Goal: Transaction & Acquisition: Download file/media

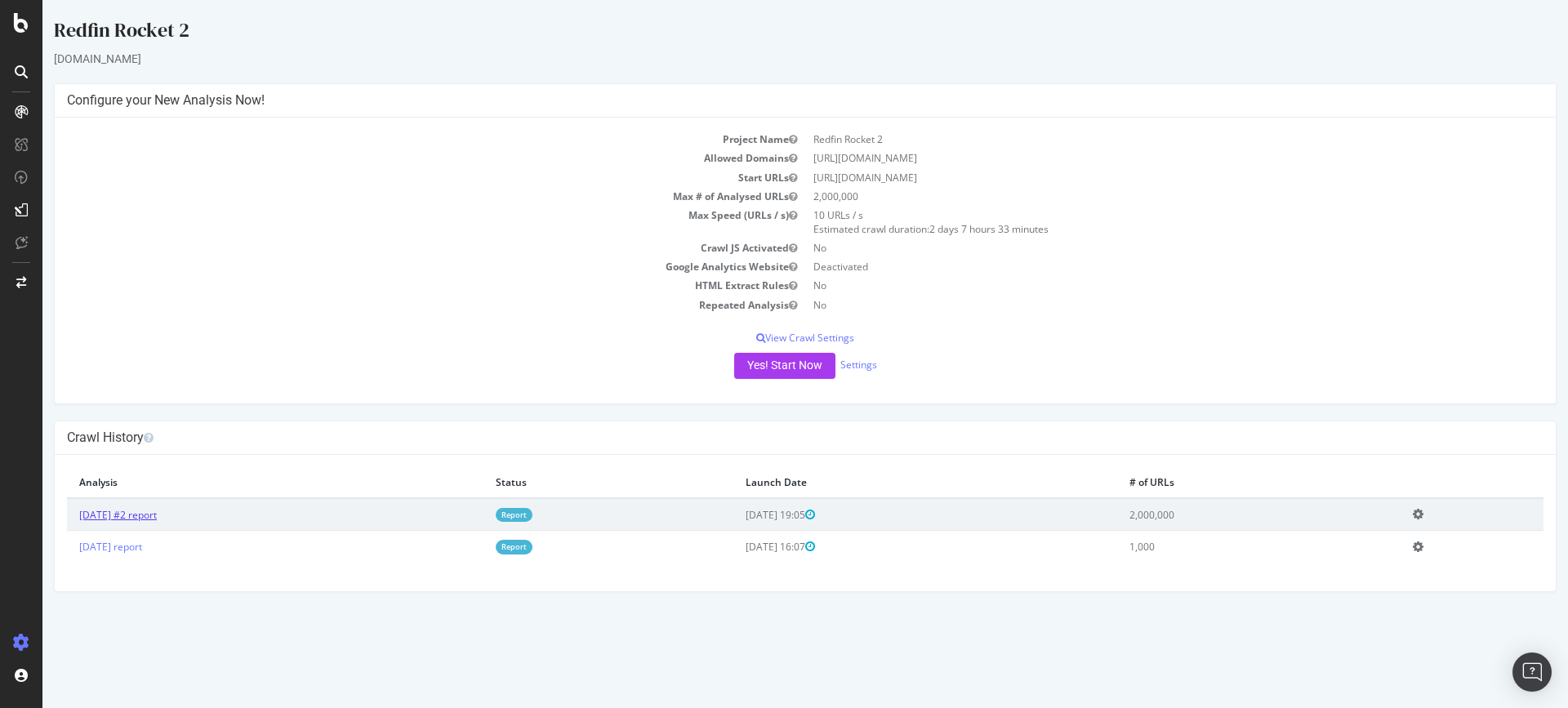
click at [147, 519] on link "[DATE] #2 report" at bounding box center [119, 514] width 78 height 14
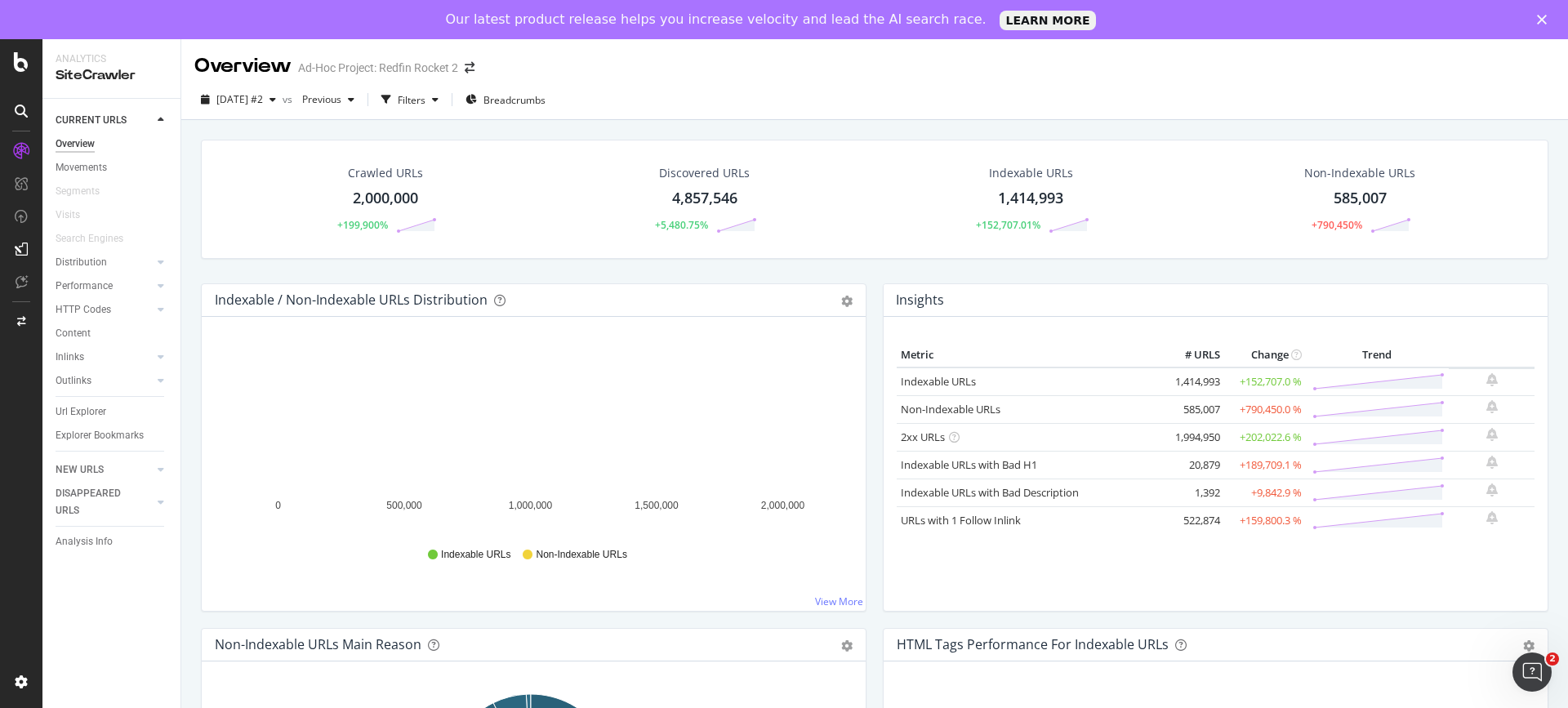
scroll to position [245, 0]
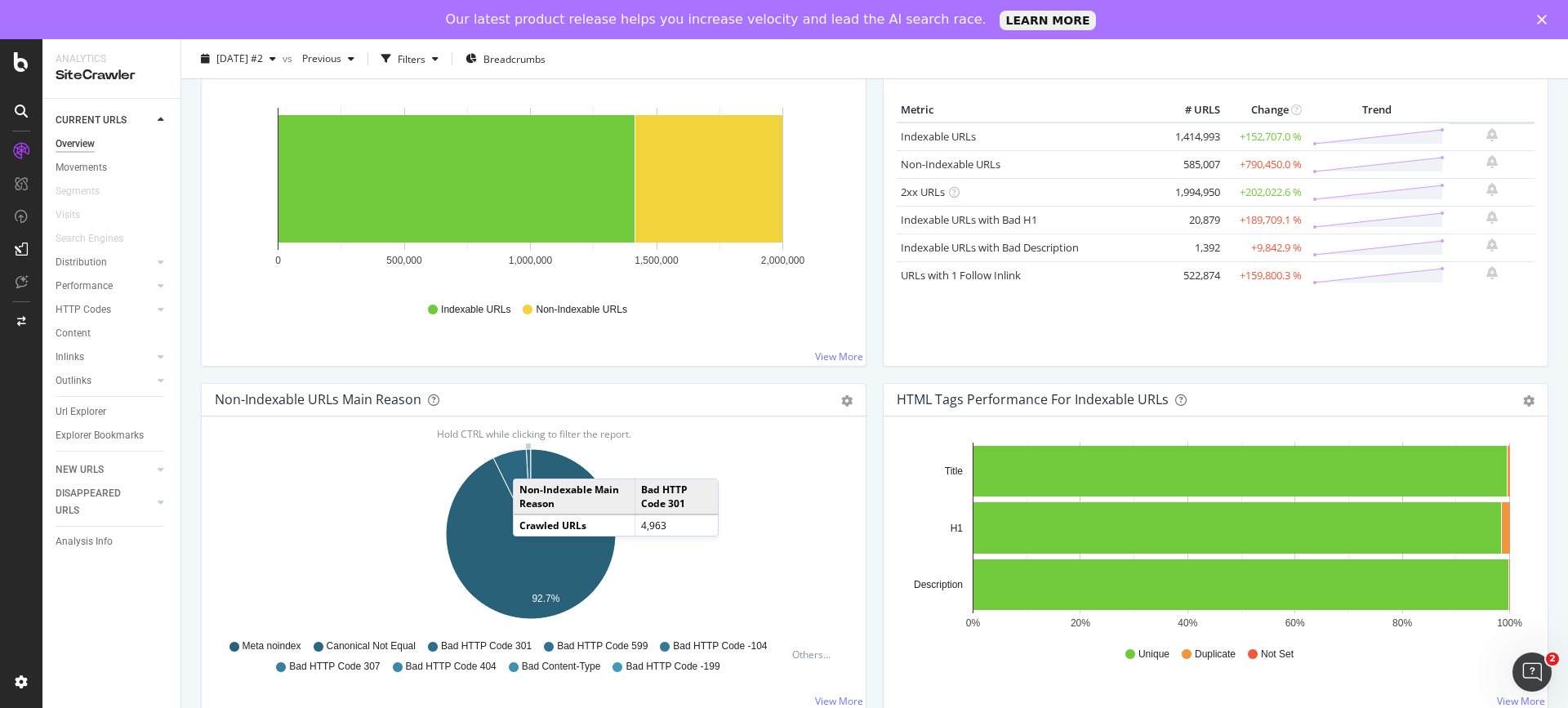
click at [530, 463] on icon "A chart." at bounding box center [528, 492] width 5 height 85
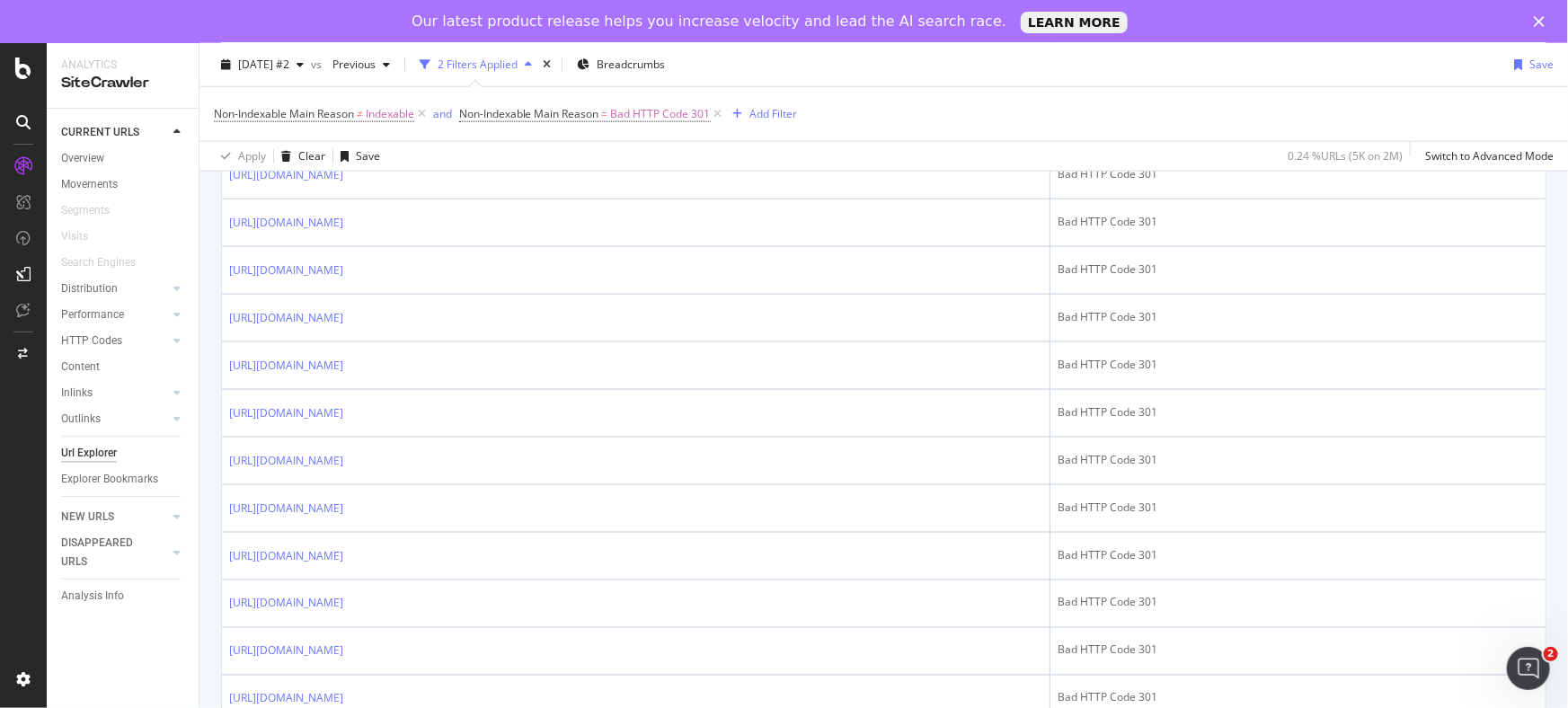
scroll to position [744, 0]
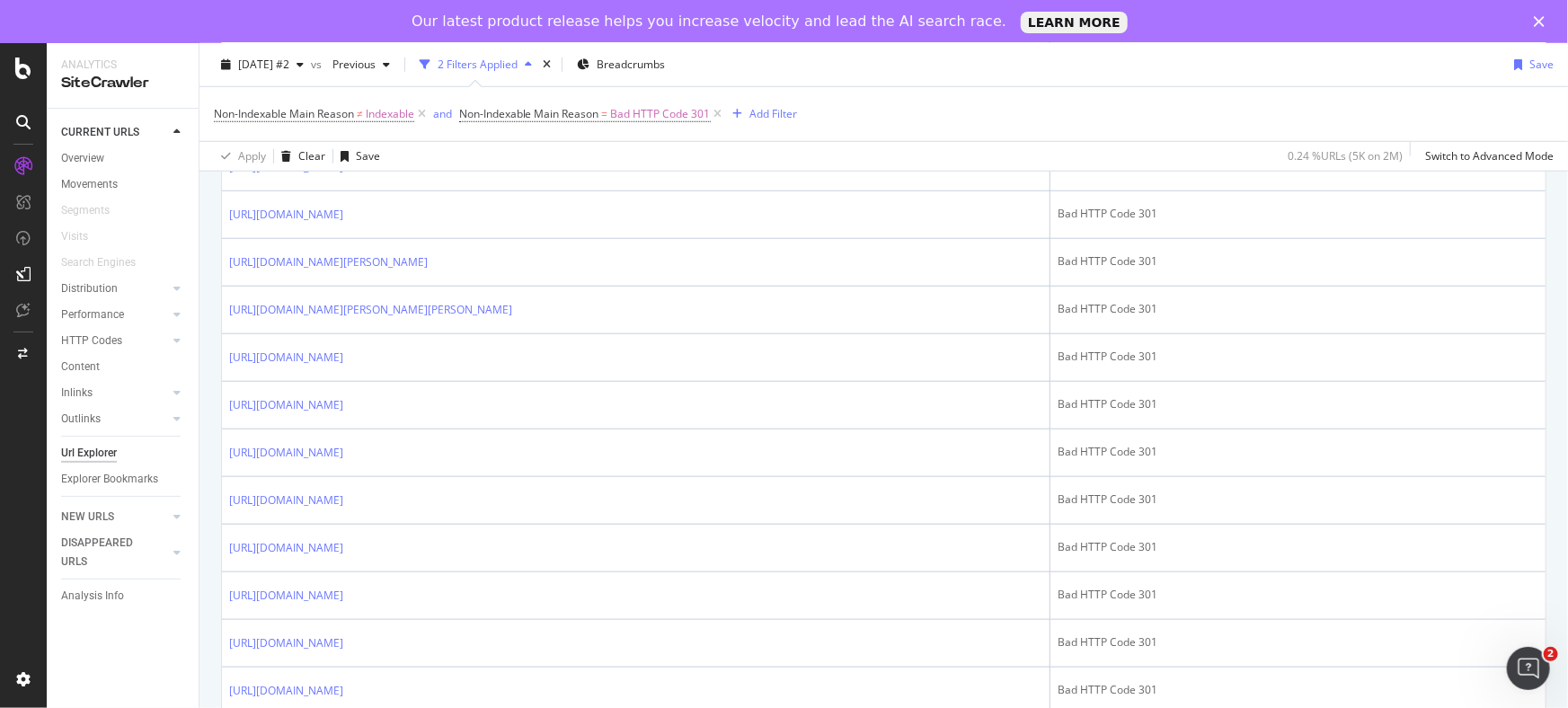
click at [518, 66] on div "2 Filters Applied" at bounding box center [477, 64] width 80 height 15
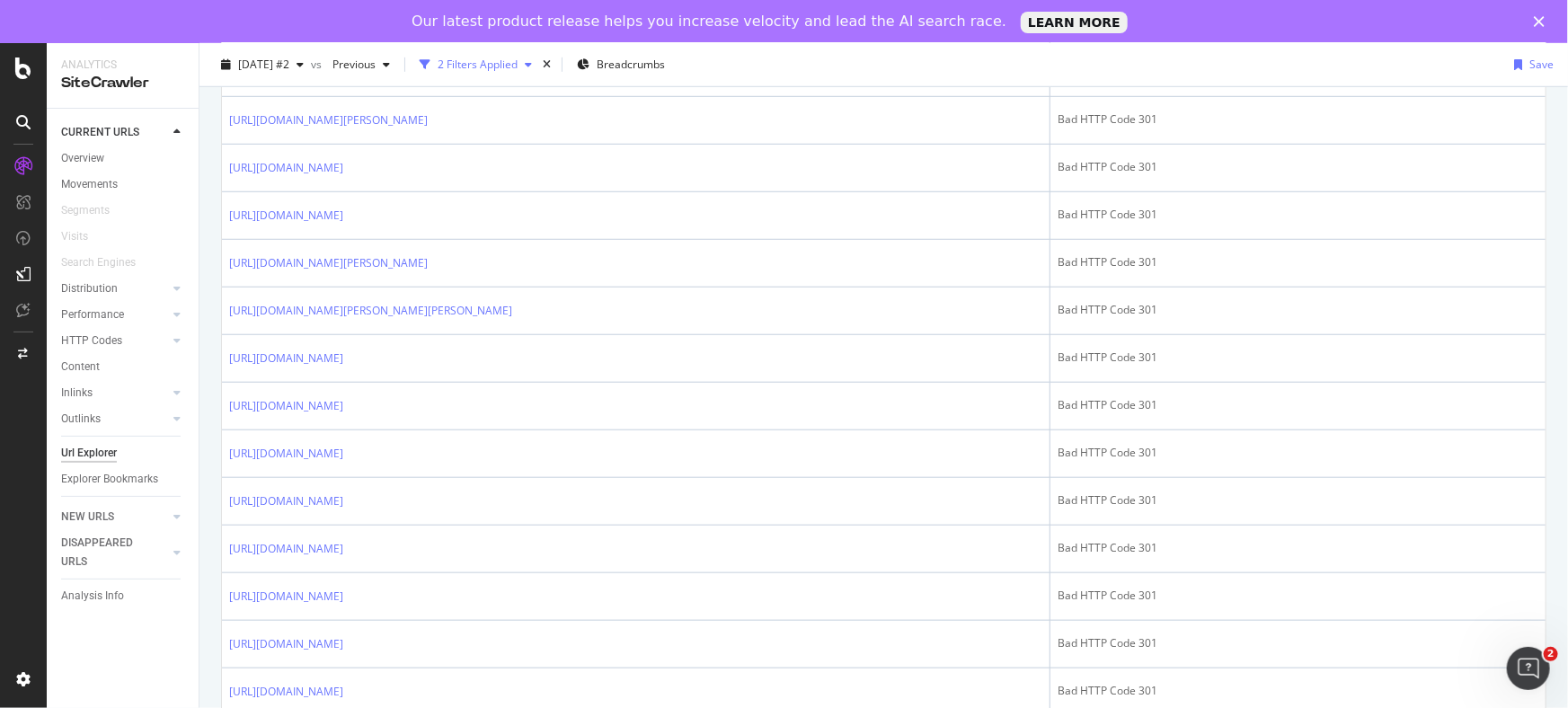
click at [518, 66] on div "2 Filters Applied" at bounding box center [477, 64] width 80 height 15
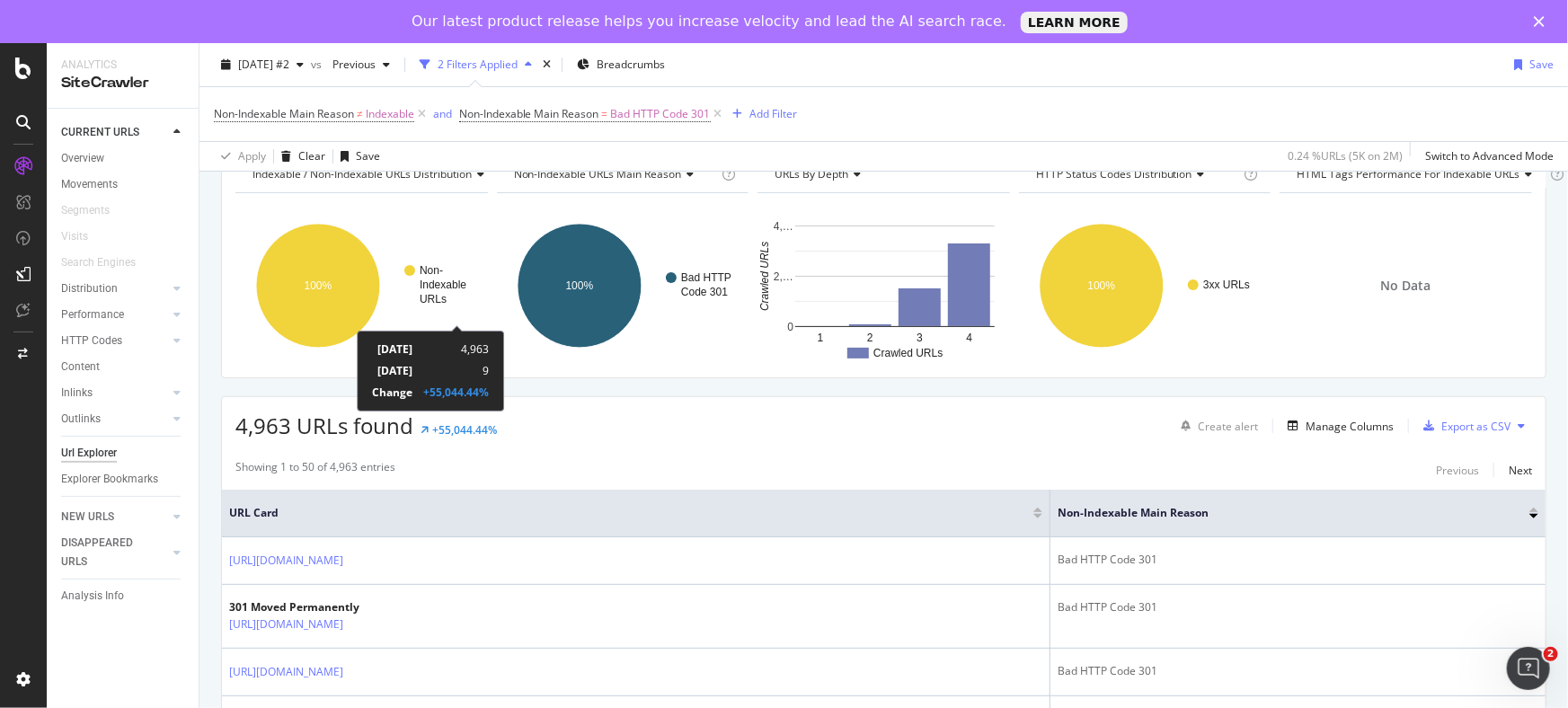
scroll to position [0, 0]
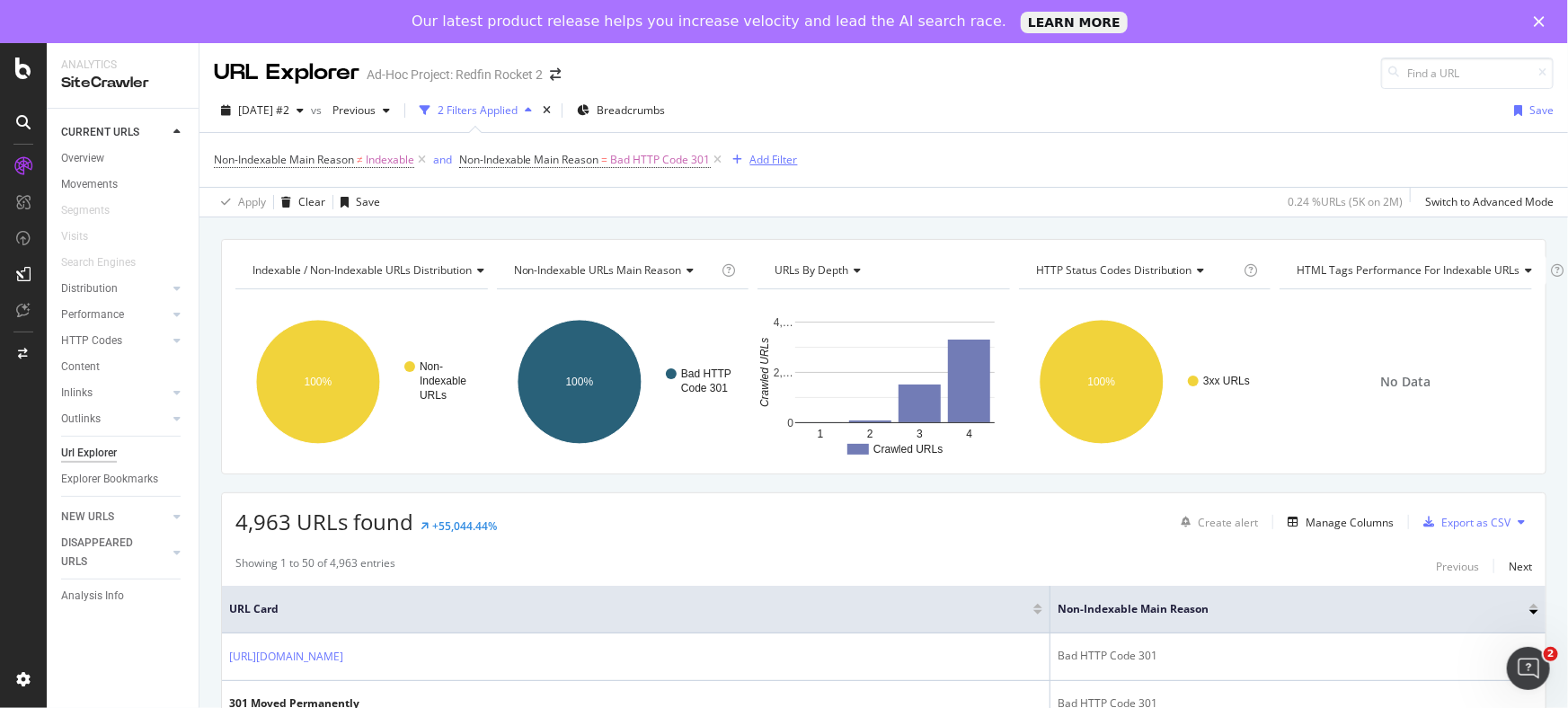
click at [772, 160] on div "Add Filter" at bounding box center [774, 158] width 48 height 15
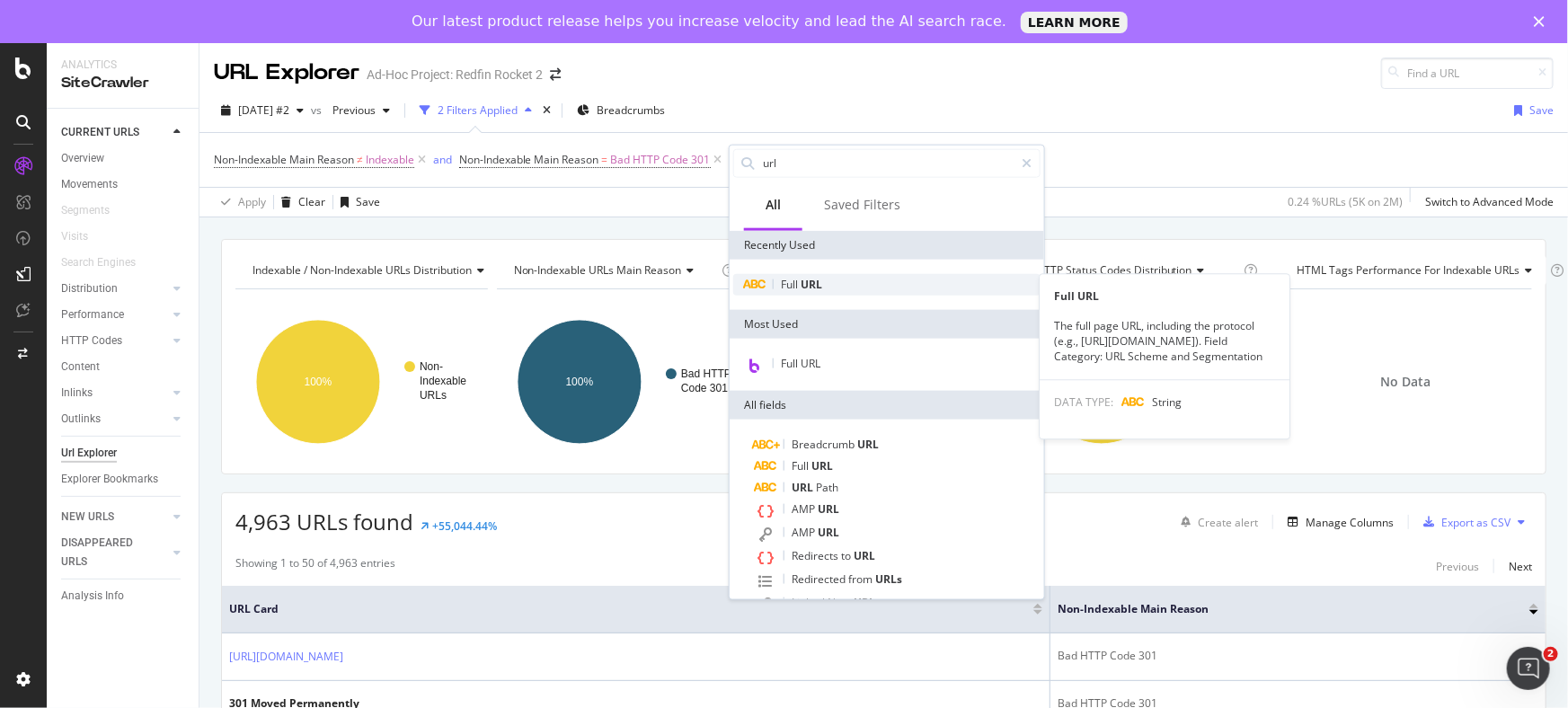
type input "url"
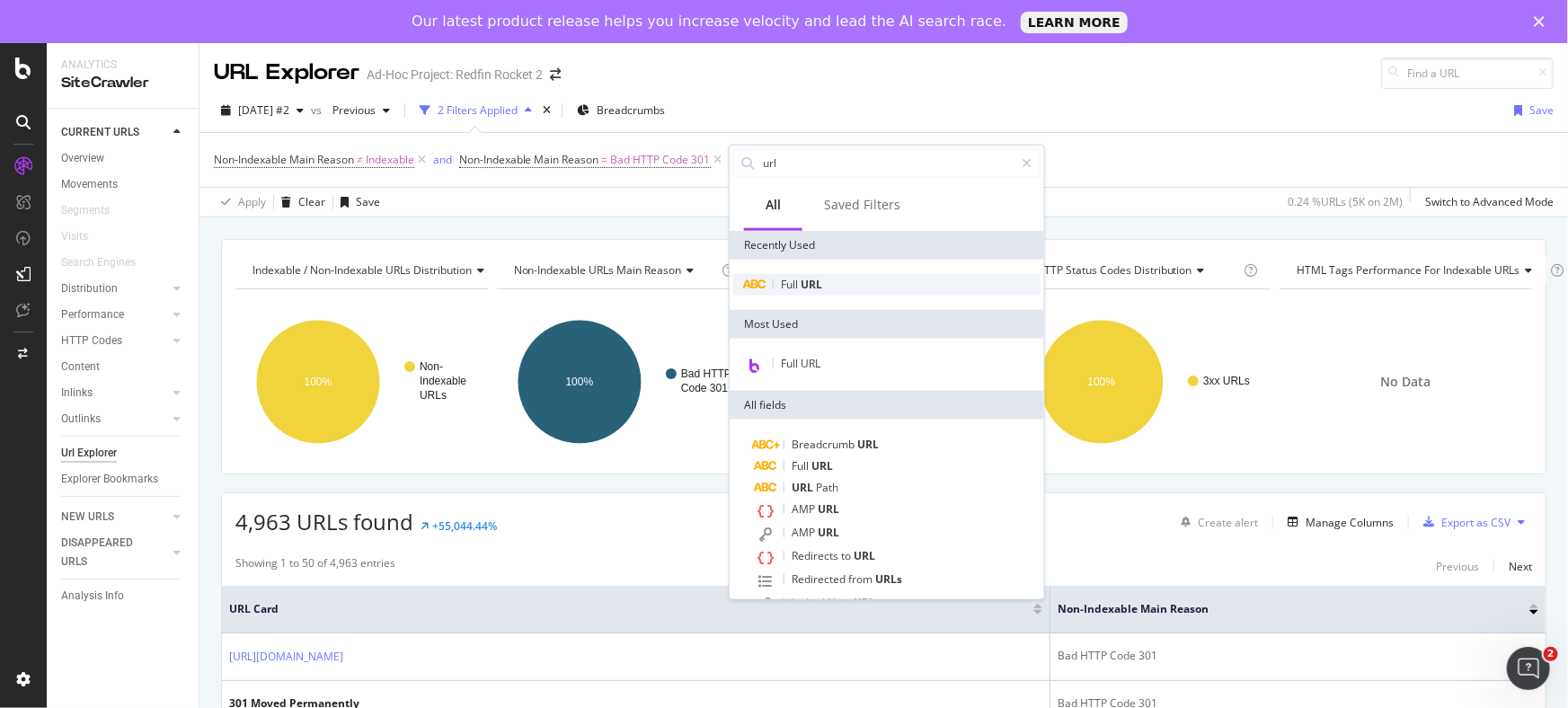
click at [825, 281] on div "Full URL" at bounding box center [886, 285] width 308 height 22
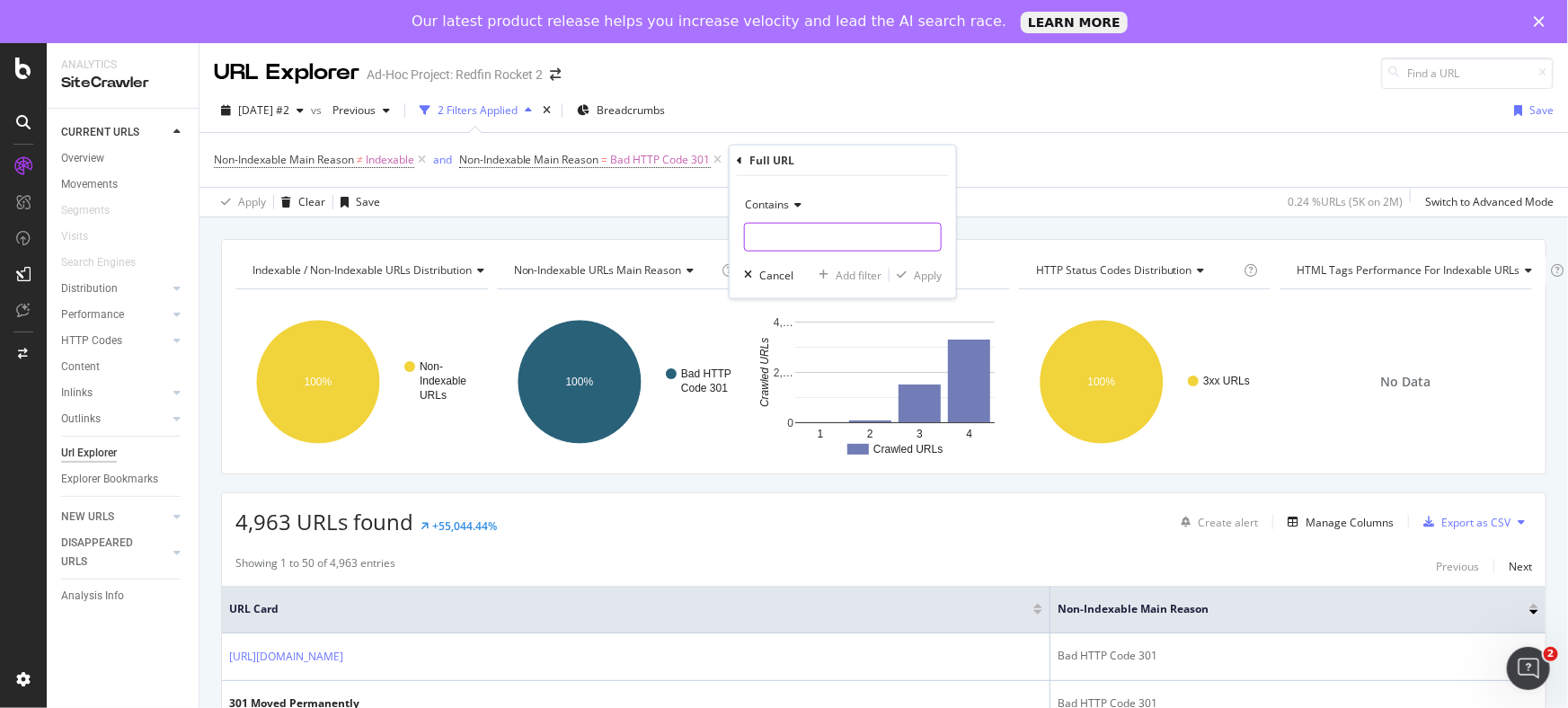
click at [808, 234] on input "text" at bounding box center [842, 237] width 196 height 29
type input "homes-for-sale-under"
click at [912, 271] on div "button" at bounding box center [901, 275] width 24 height 11
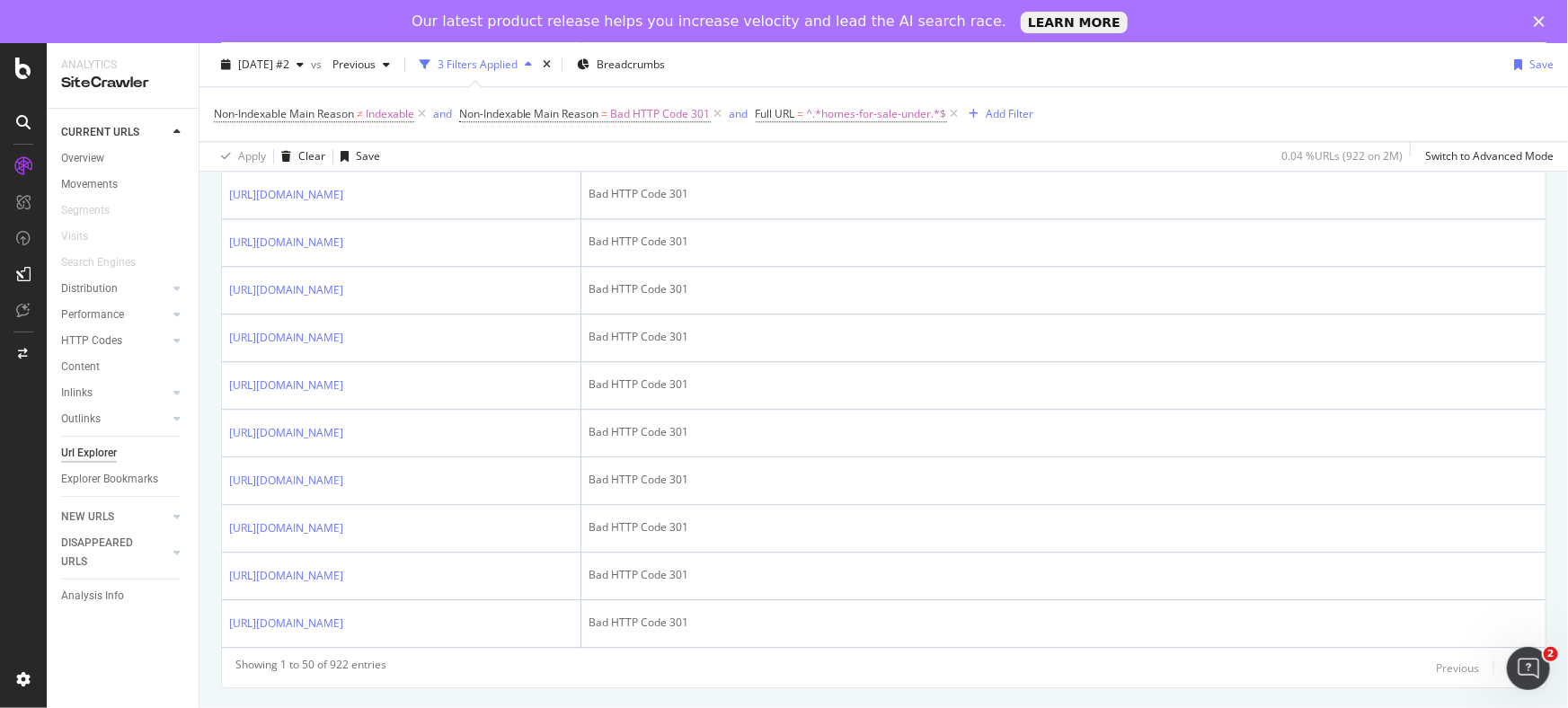
scroll to position [3261, 0]
click at [1508, 662] on div "Next" at bounding box center [1519, 667] width 23 height 15
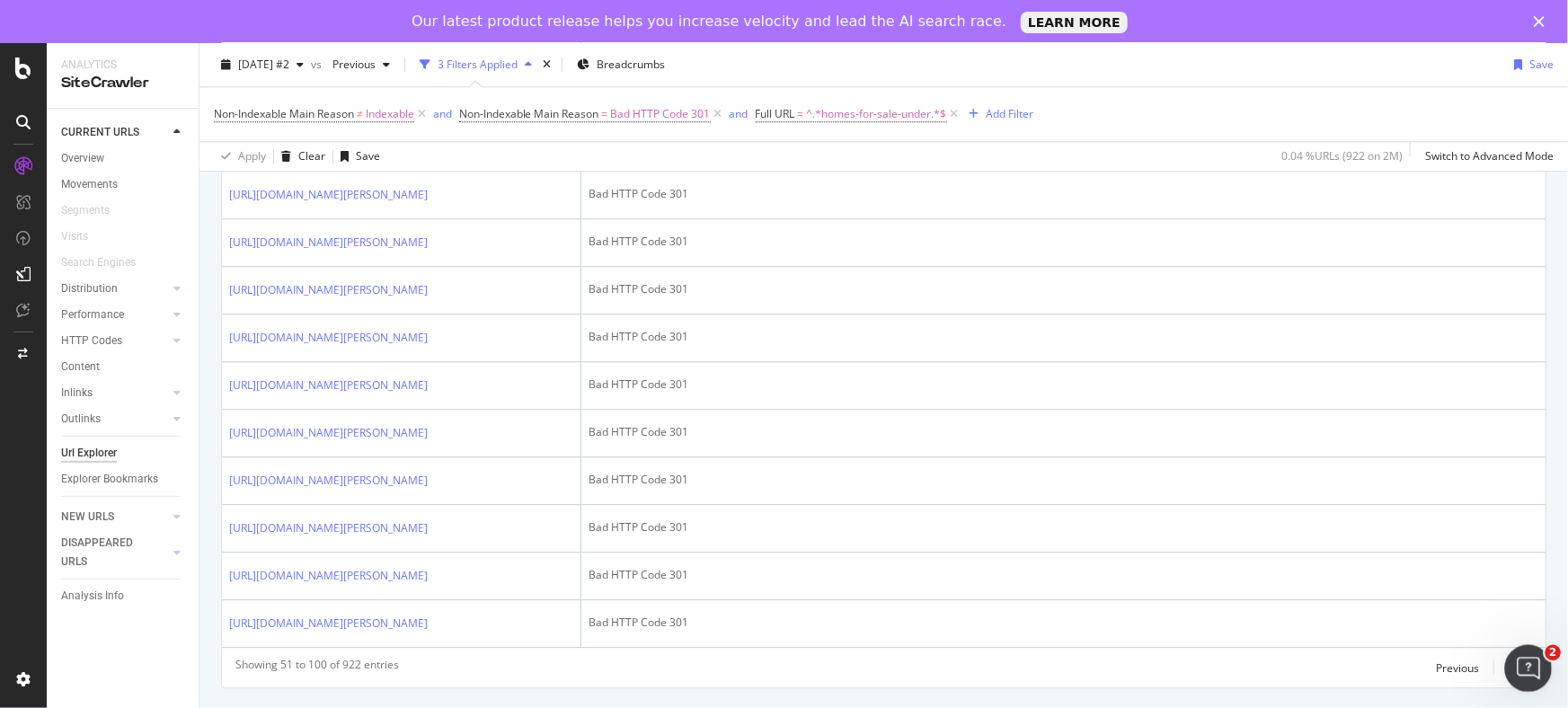
click html
click at [1508, 671] on div "Next" at bounding box center [1519, 667] width 23 height 15
click at [1508, 667] on div "Next" at bounding box center [1519, 667] width 23 height 15
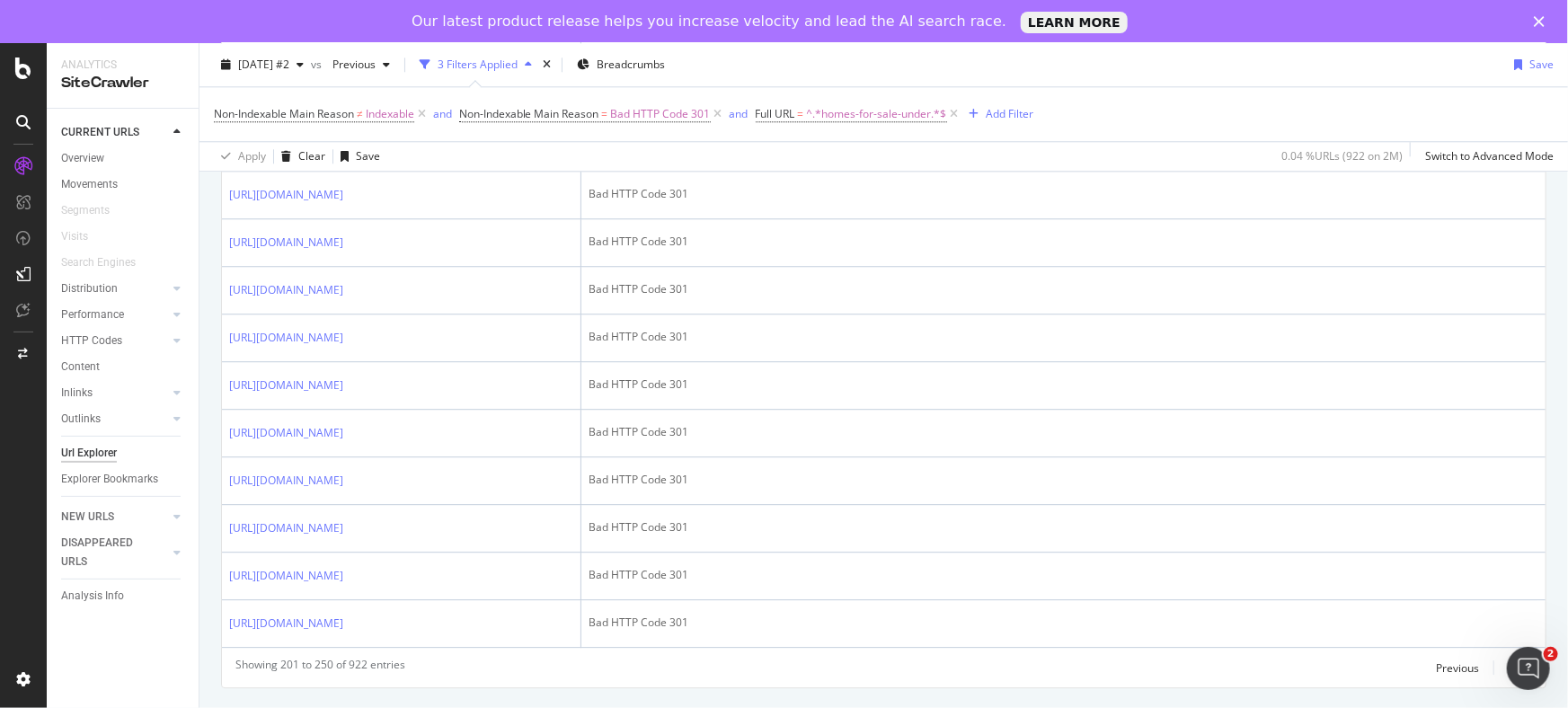
click at [1508, 664] on div "Next" at bounding box center [1519, 667] width 23 height 15
click at [1508, 666] on div "Next" at bounding box center [1519, 667] width 23 height 15
click at [1508, 669] on div "Next" at bounding box center [1519, 667] width 23 height 15
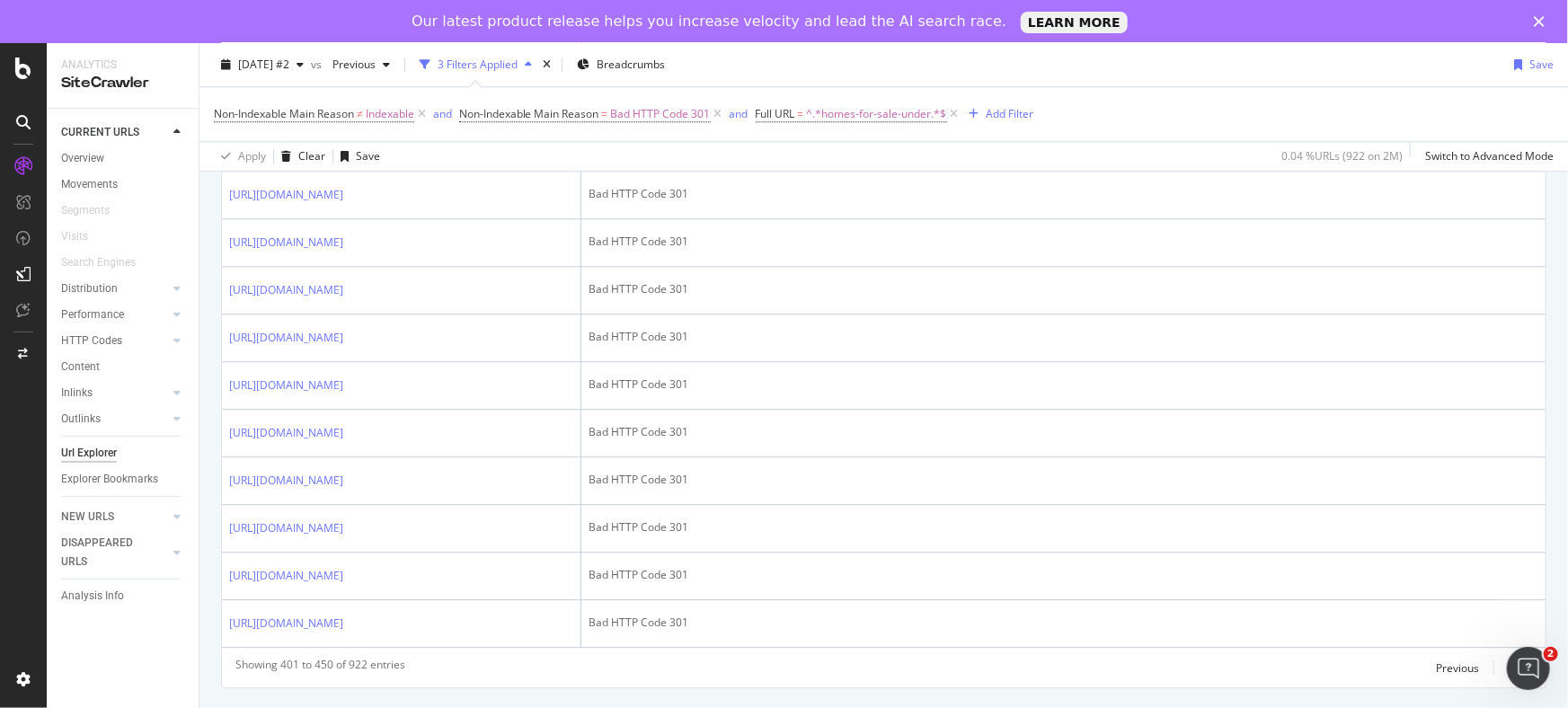
scroll to position [73, 0]
click at [1508, 669] on div "Next" at bounding box center [1519, 667] width 23 height 15
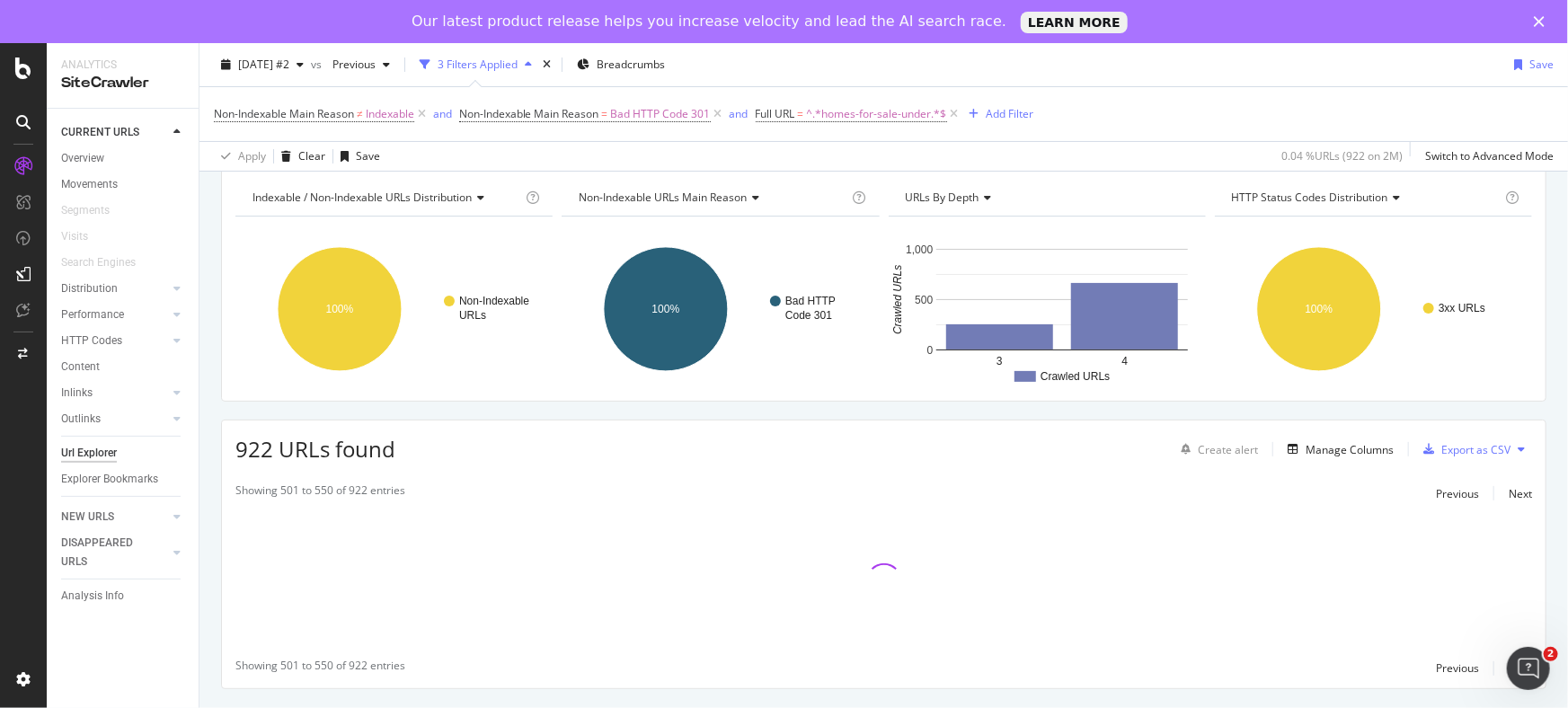
scroll to position [3261, 0]
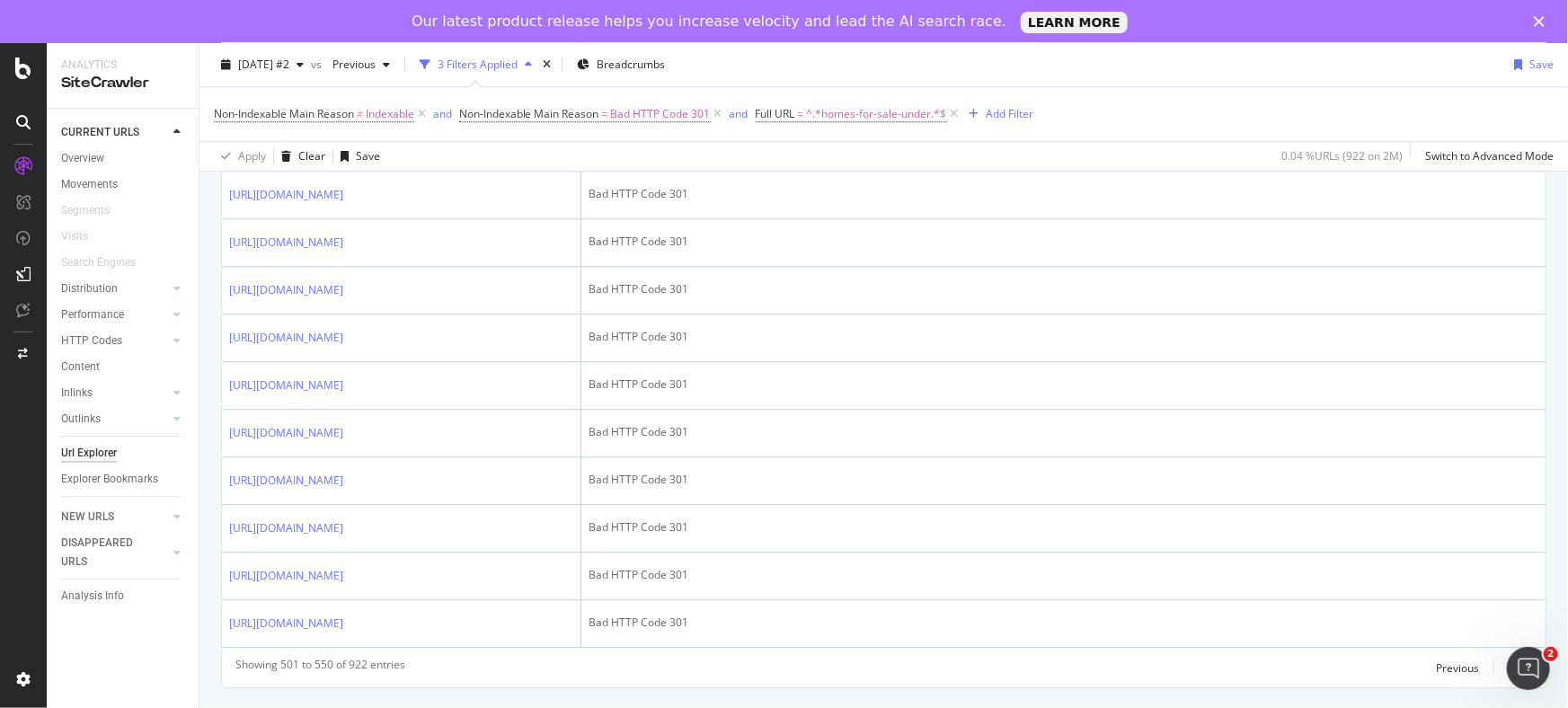
click at [1508, 669] on div "Next" at bounding box center [1519, 667] width 23 height 15
click at [1508, 664] on div "Next" at bounding box center [1519, 667] width 23 height 15
click at [959, 111] on icon at bounding box center [954, 115] width 15 height 18
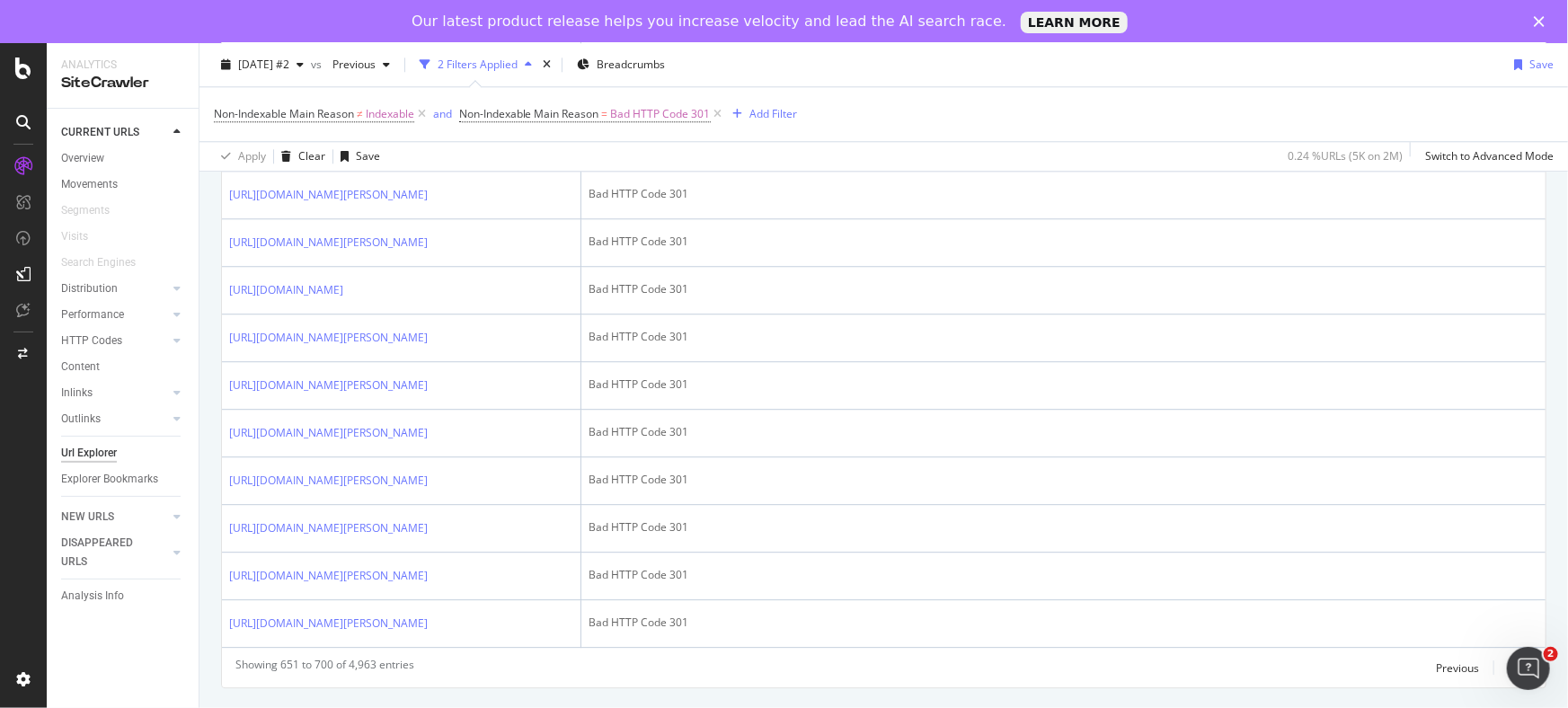
scroll to position [3224, 0]
click at [1508, 660] on div "Next" at bounding box center [1519, 667] width 23 height 15
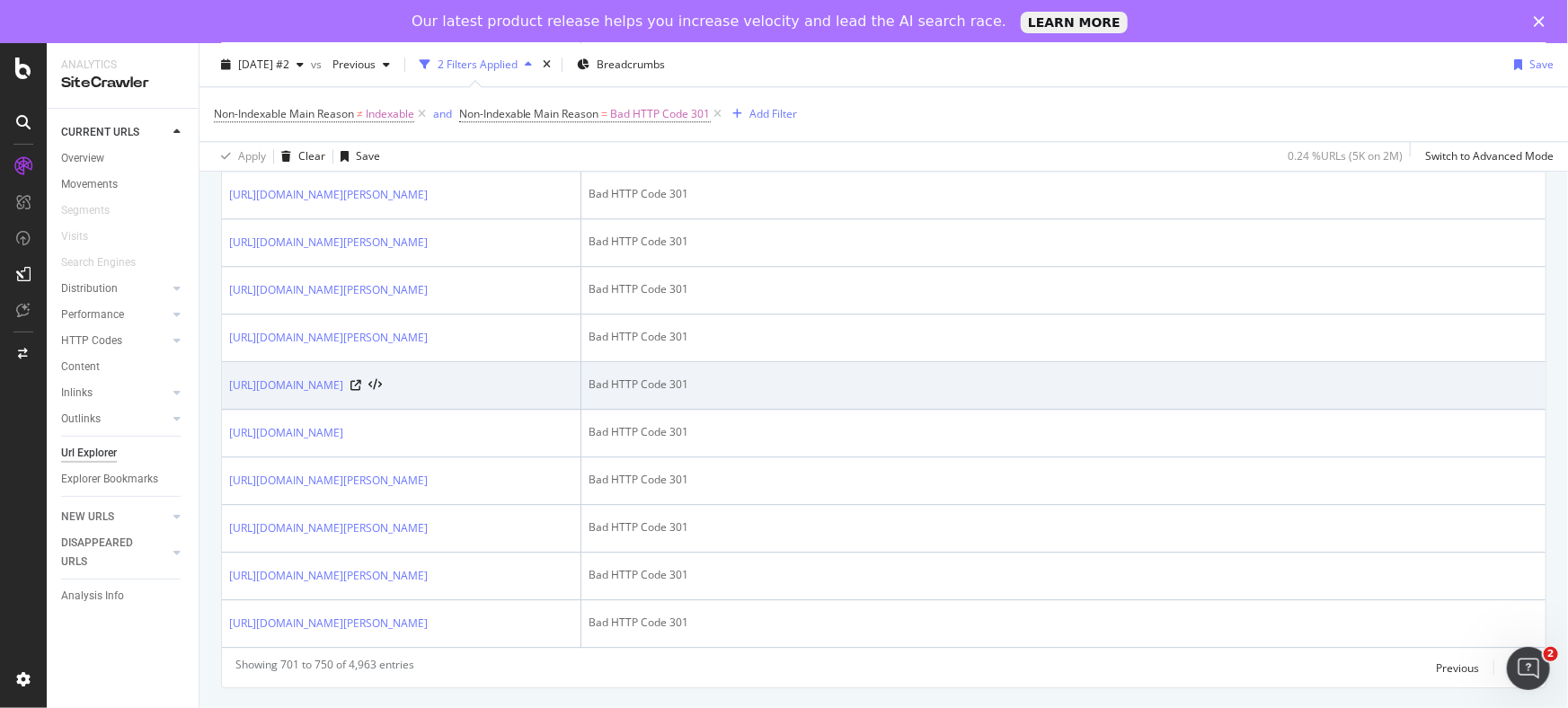
scroll to position [2726, 0]
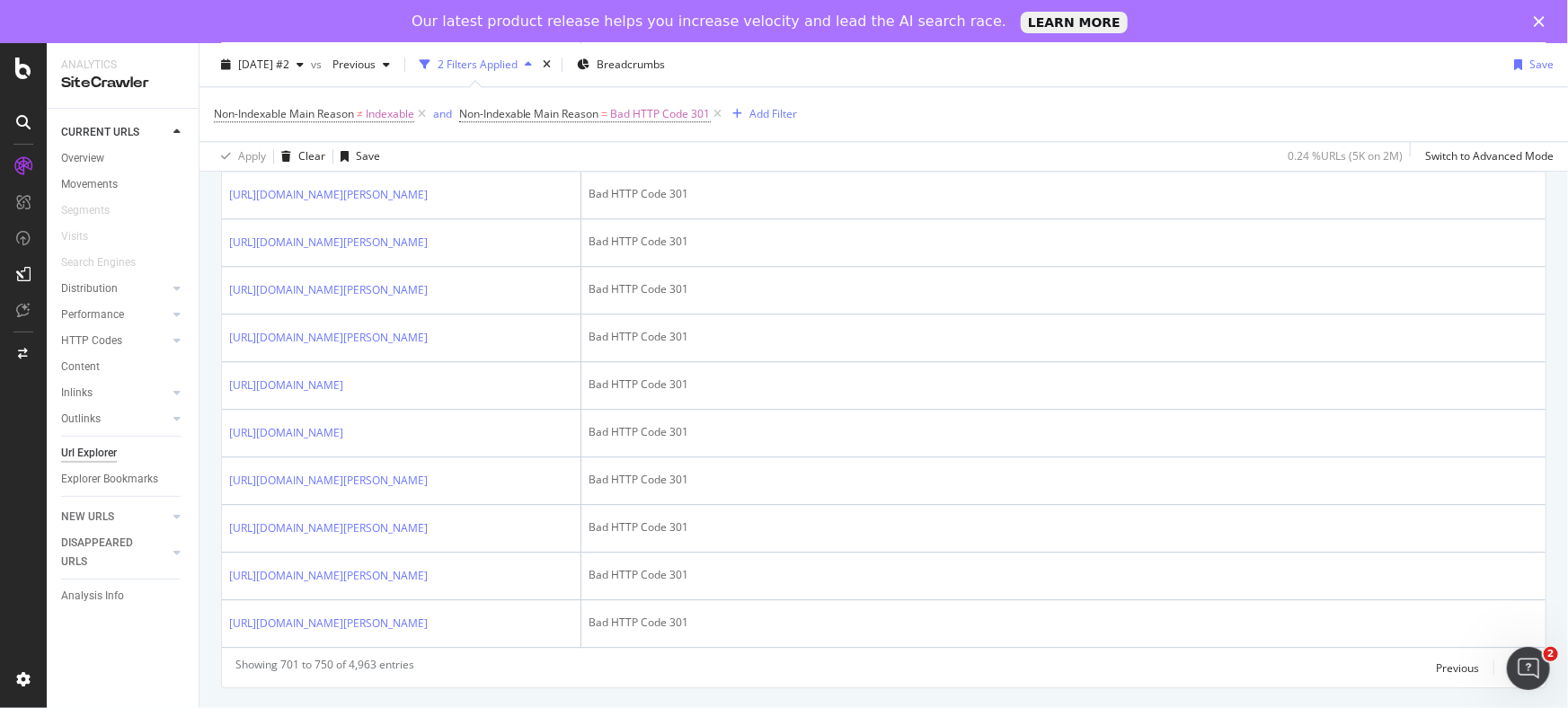
click at [446, 152] on icon at bounding box center [440, 147] width 11 height 11
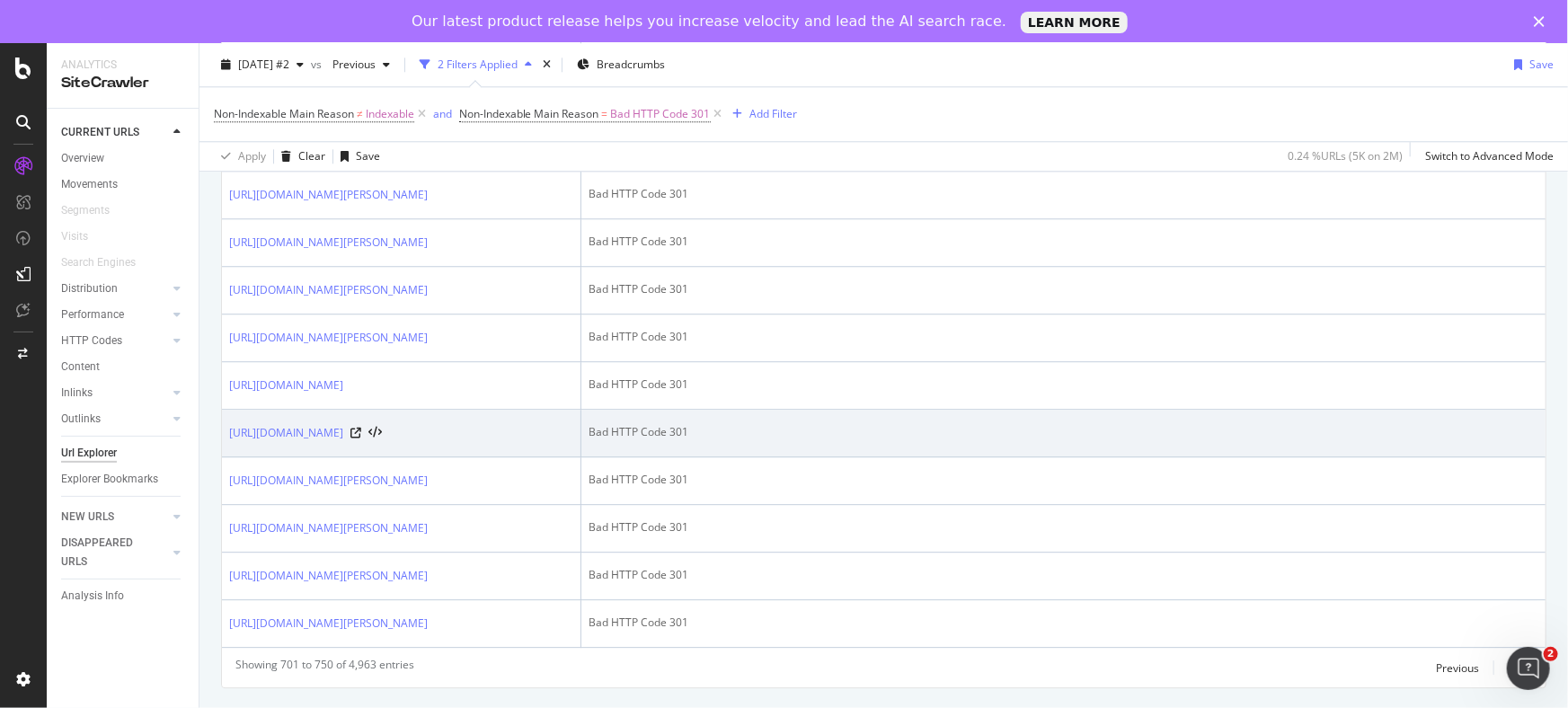
scroll to position [3135, 0]
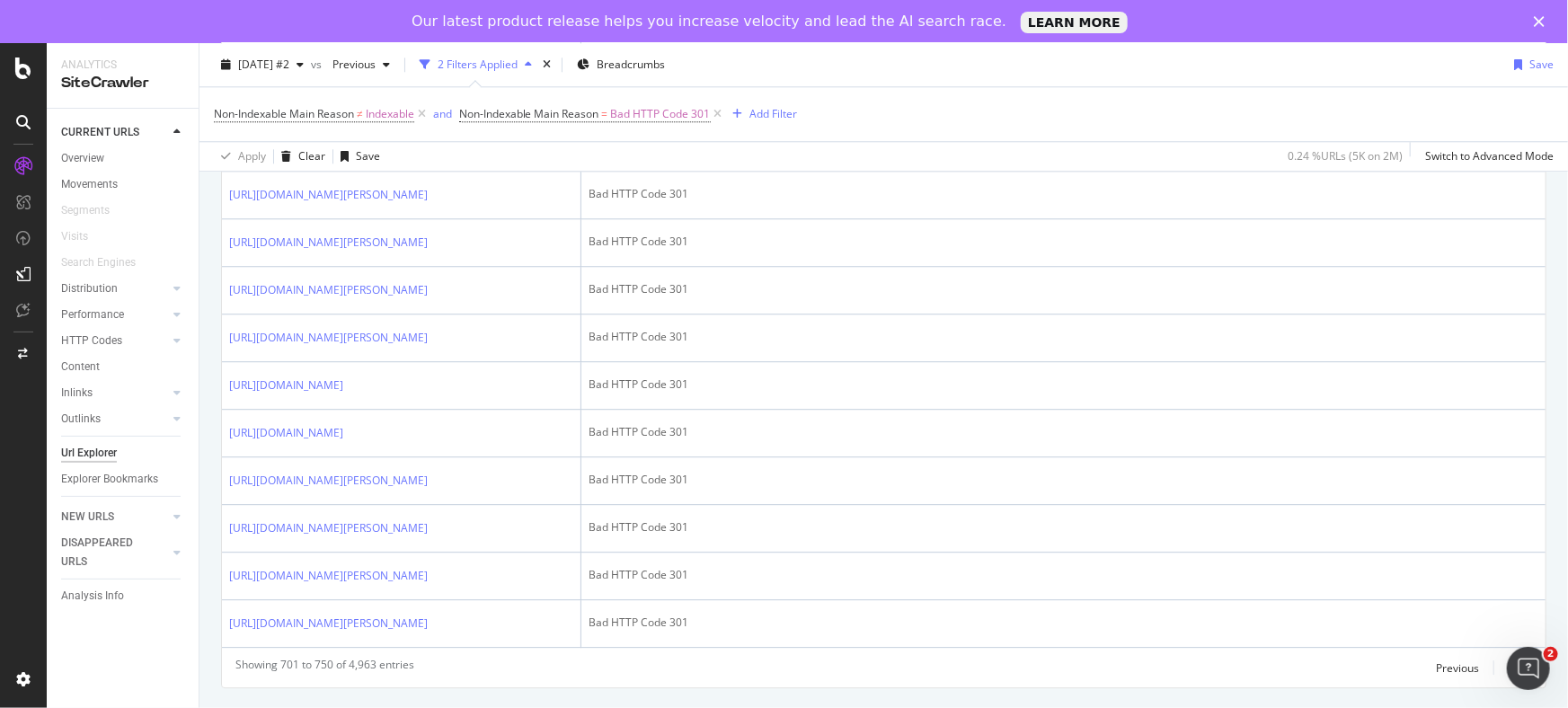
click at [1493, 671] on div "Previous Next" at bounding box center [1483, 668] width 97 height 22
click at [1508, 668] on div "Next" at bounding box center [1519, 667] width 23 height 15
click at [1508, 660] on div "Next" at bounding box center [1519, 667] width 23 height 15
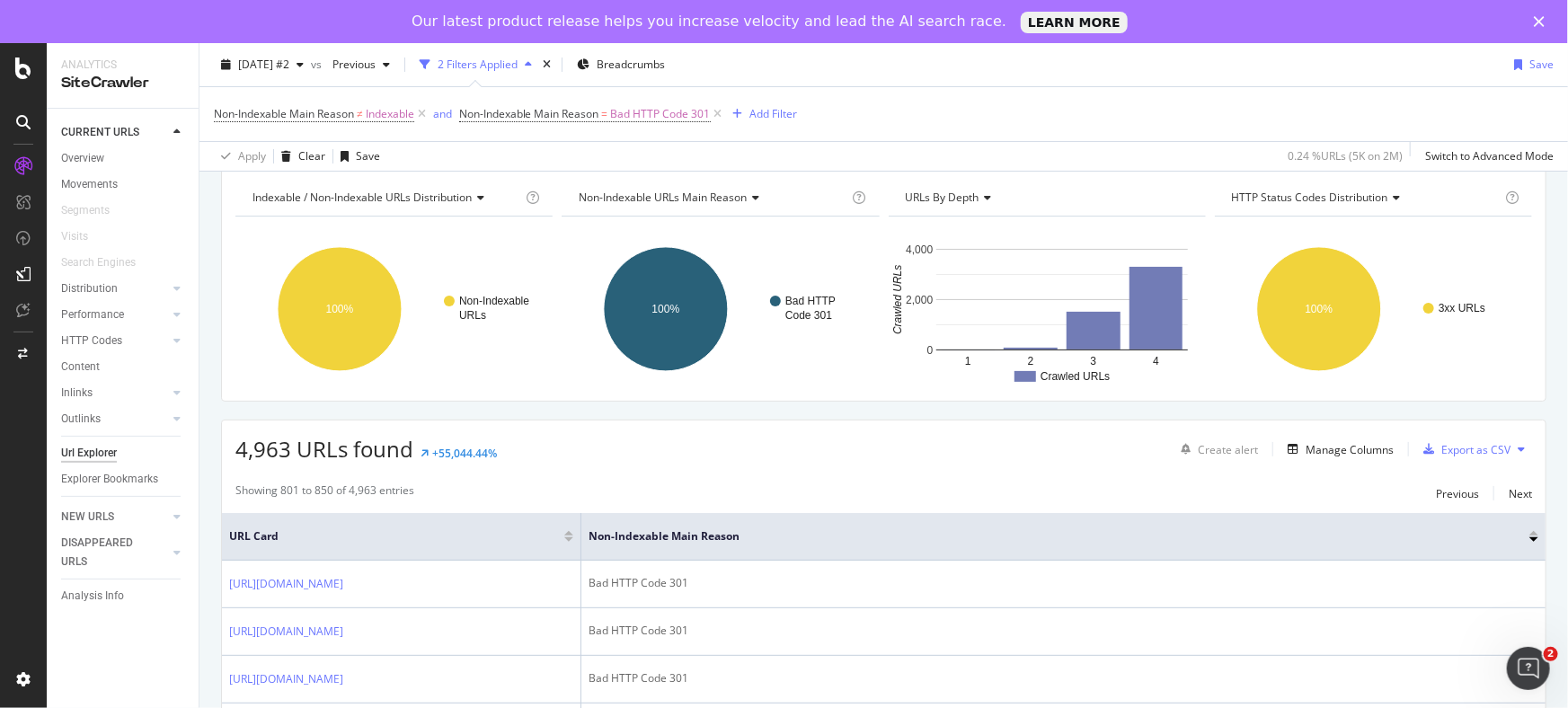
scroll to position [3081, 0]
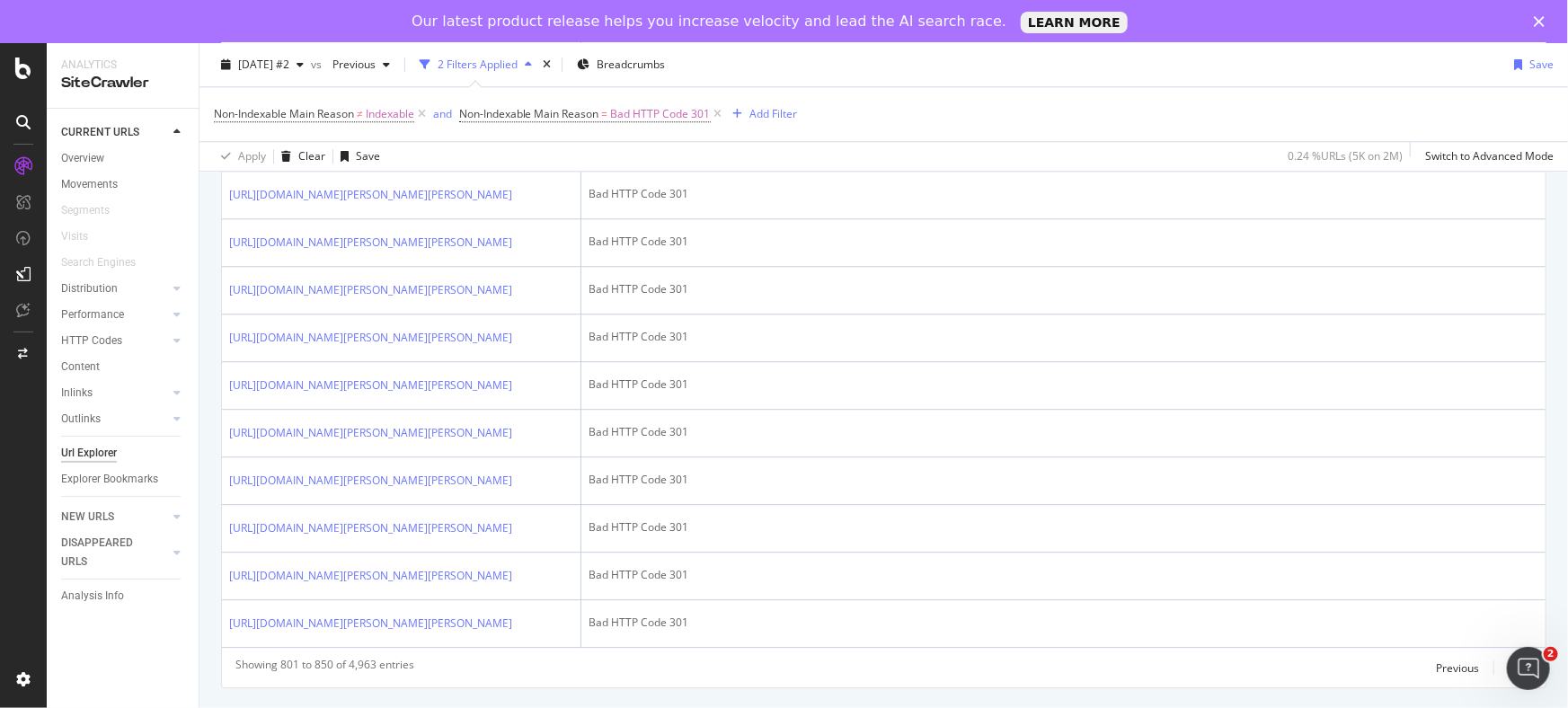
click at [1508, 664] on div "Next" at bounding box center [1519, 667] width 23 height 15
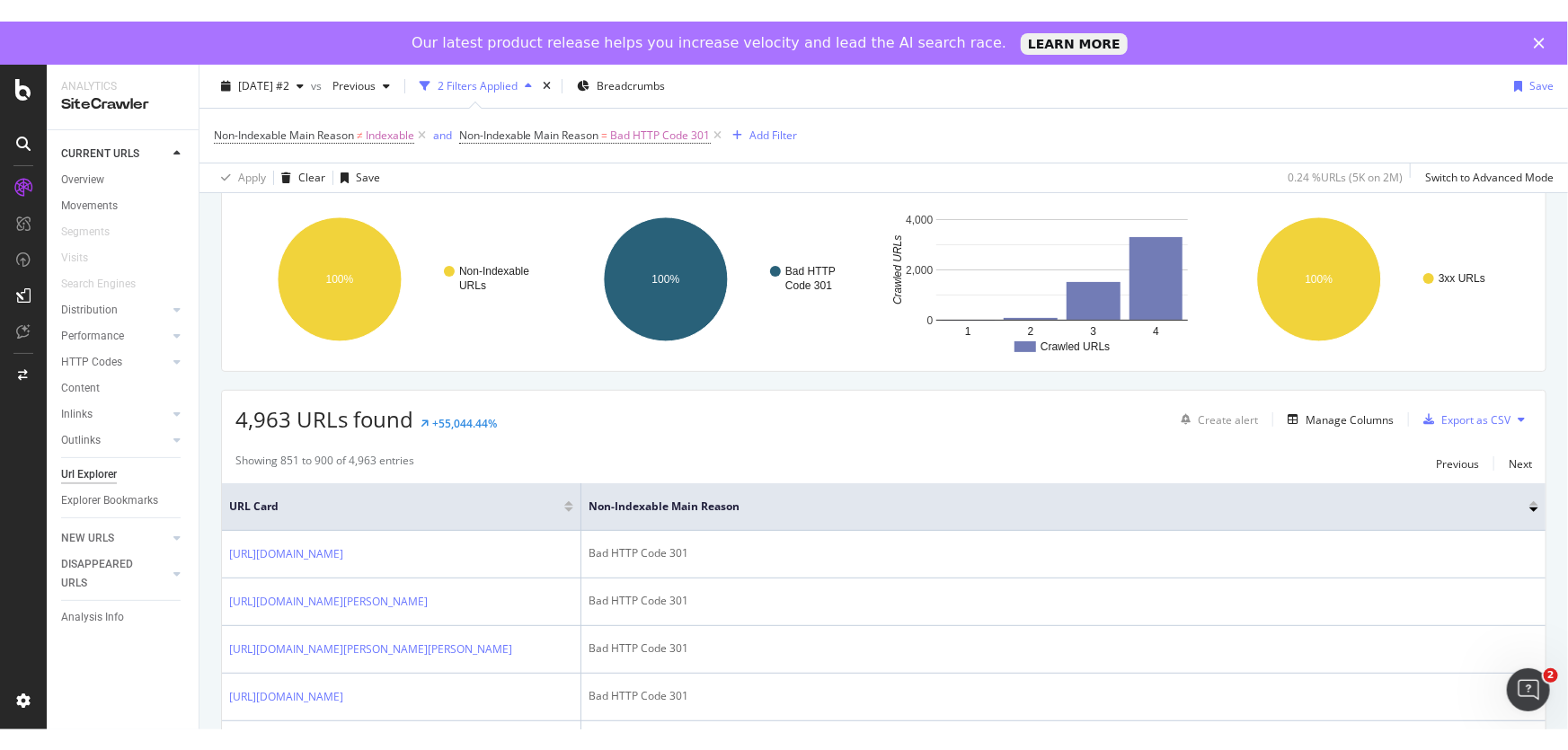
scroll to position [0, 0]
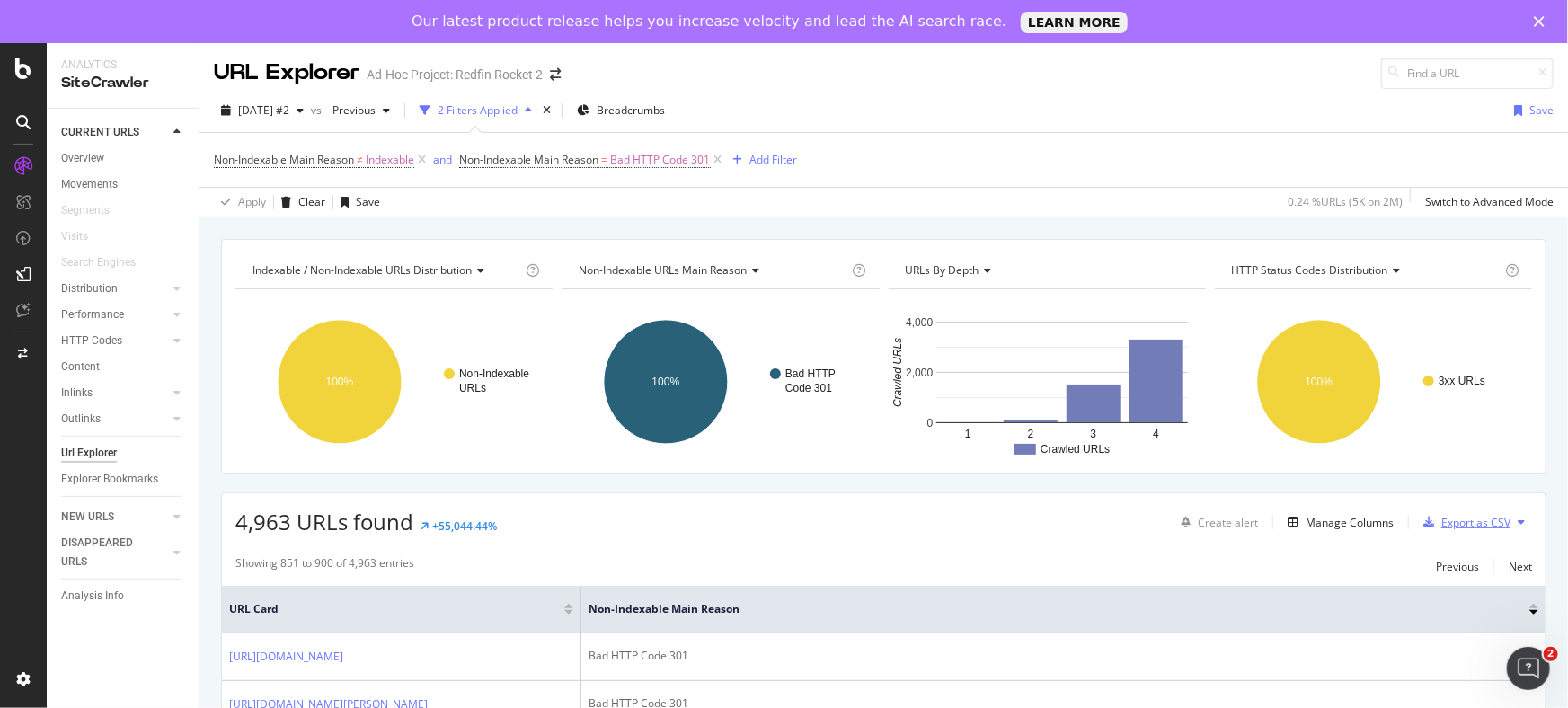
click at [1459, 511] on div "Export as CSV" at bounding box center [1462, 522] width 95 height 27
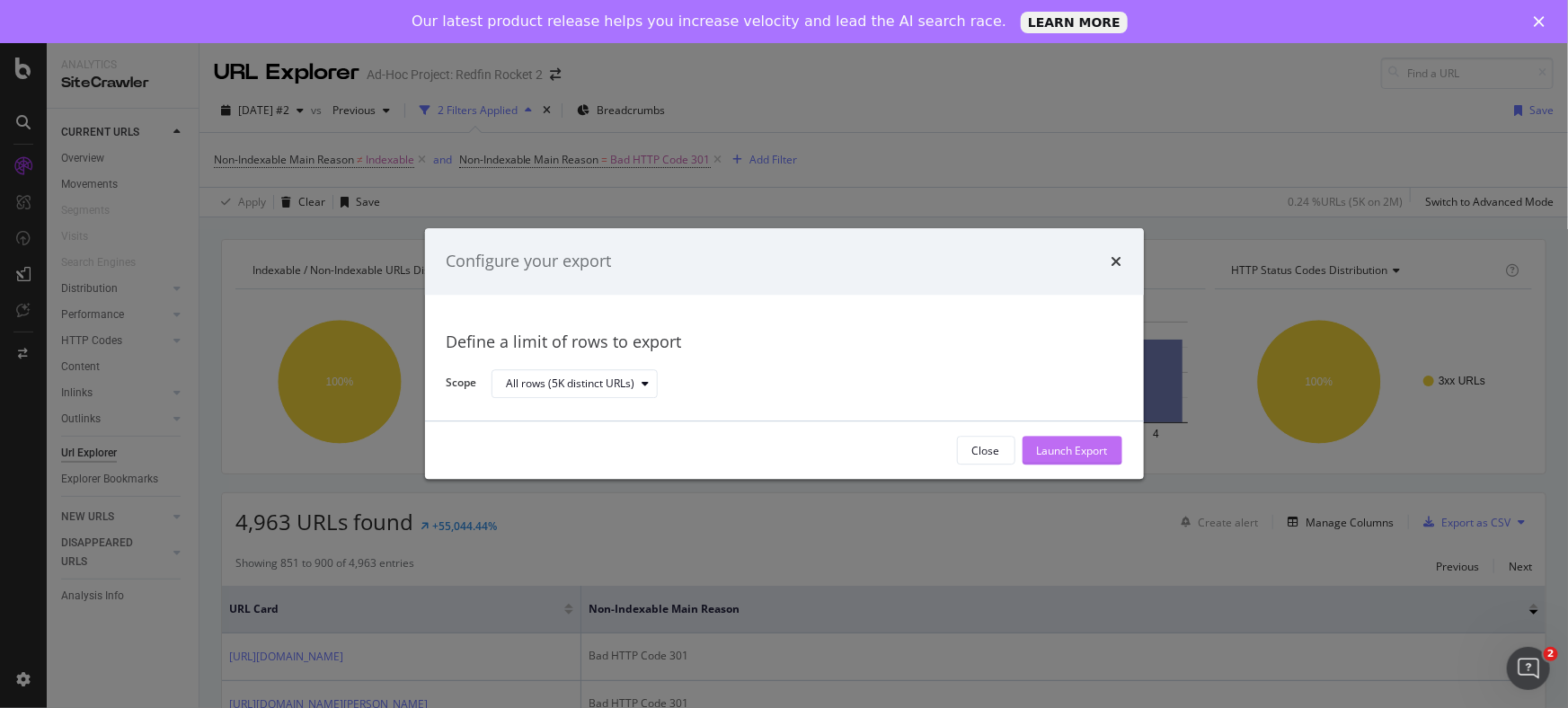
click at [1065, 445] on div "Launch Export" at bounding box center [1071, 450] width 71 height 15
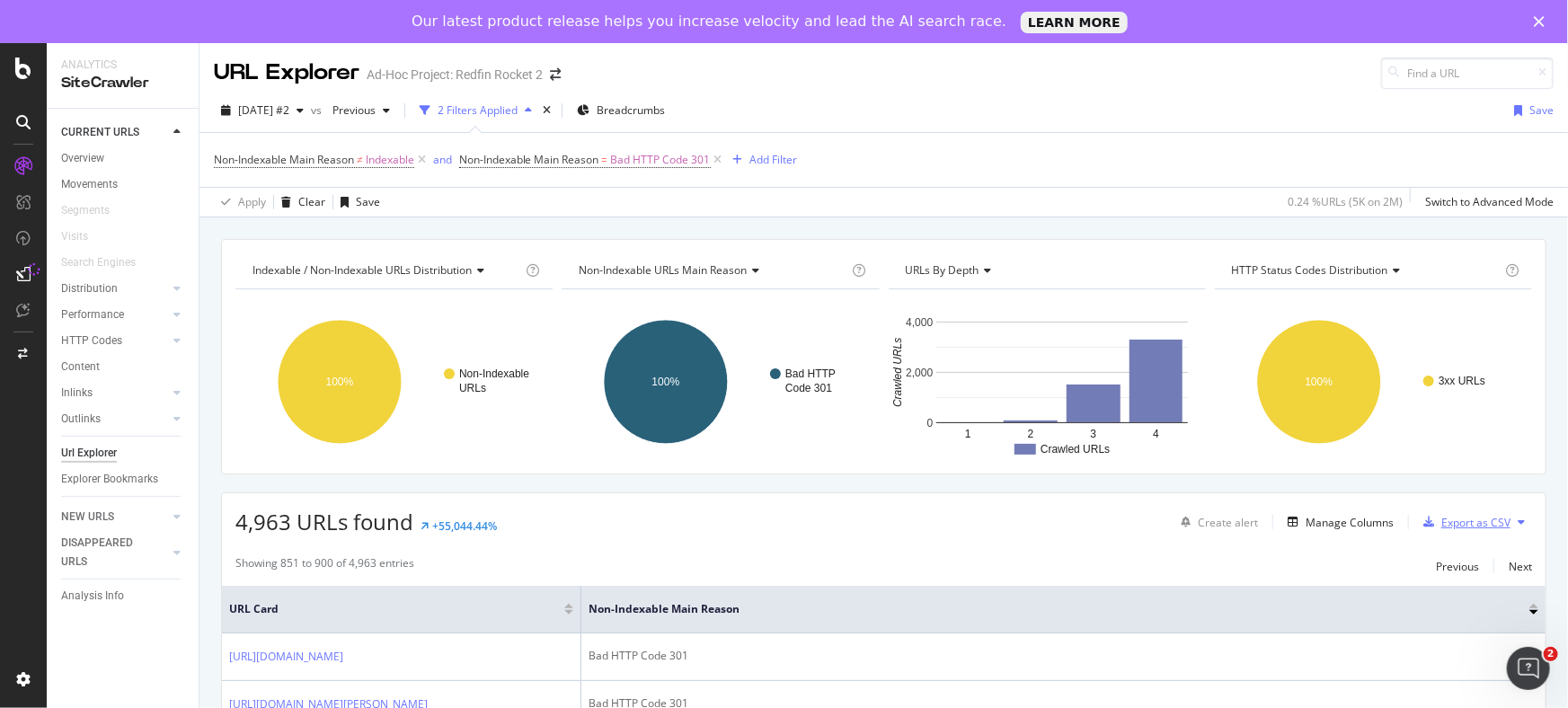
click at [1467, 517] on div "Export as CSV" at bounding box center [1474, 522] width 69 height 15
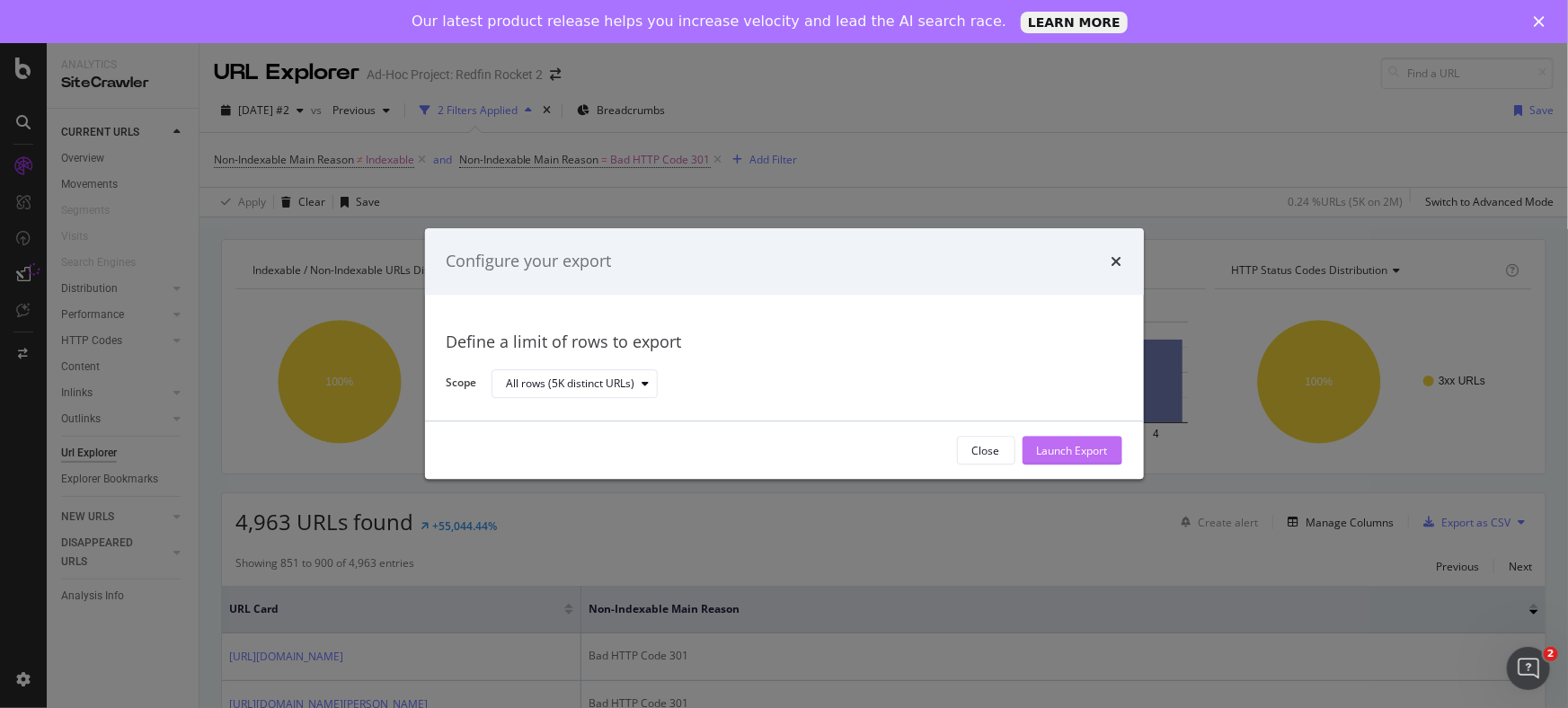
click at [1039, 449] on div "Launch Export" at bounding box center [1071, 450] width 71 height 15
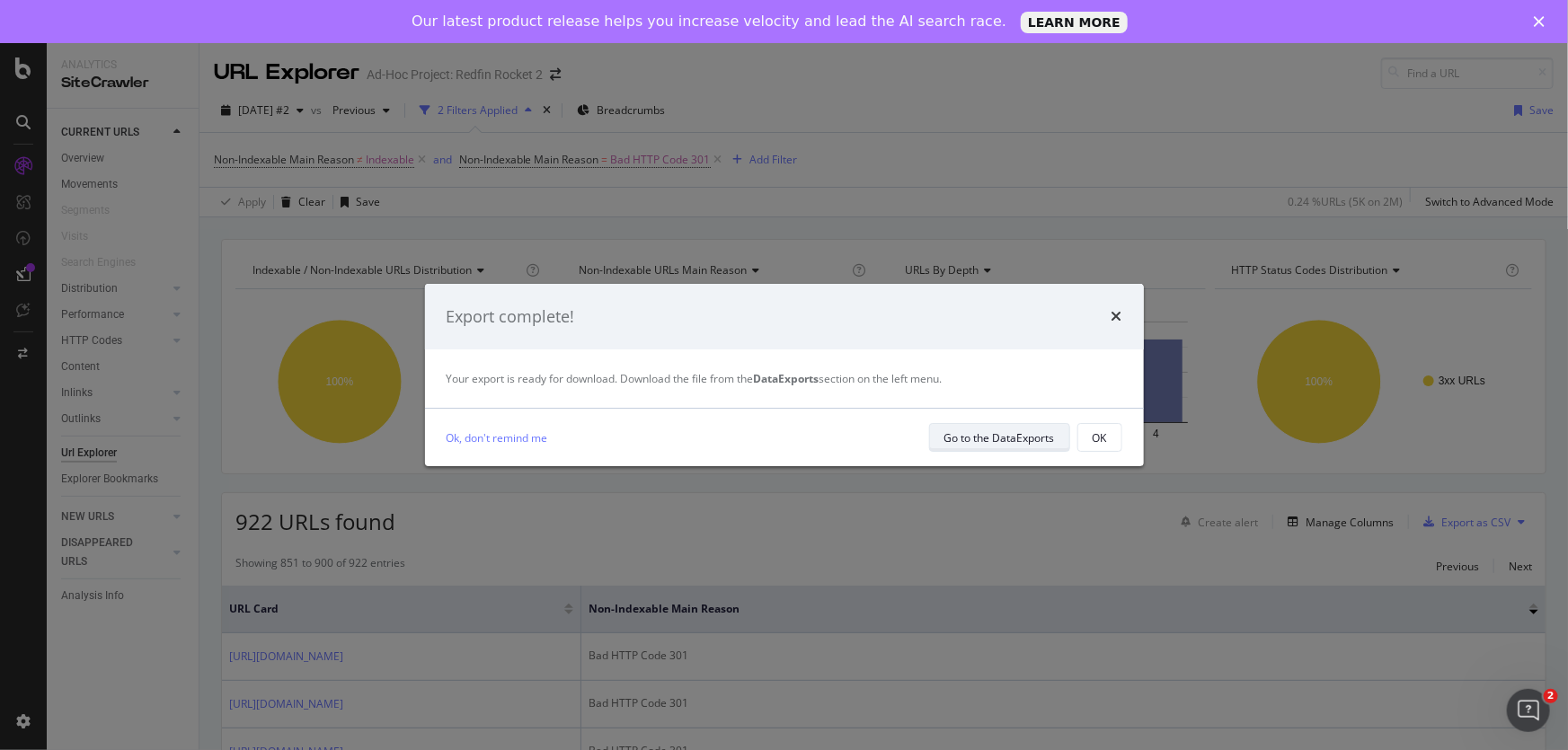
click at [1013, 439] on div "Go to the DataExports" at bounding box center [999, 437] width 111 height 15
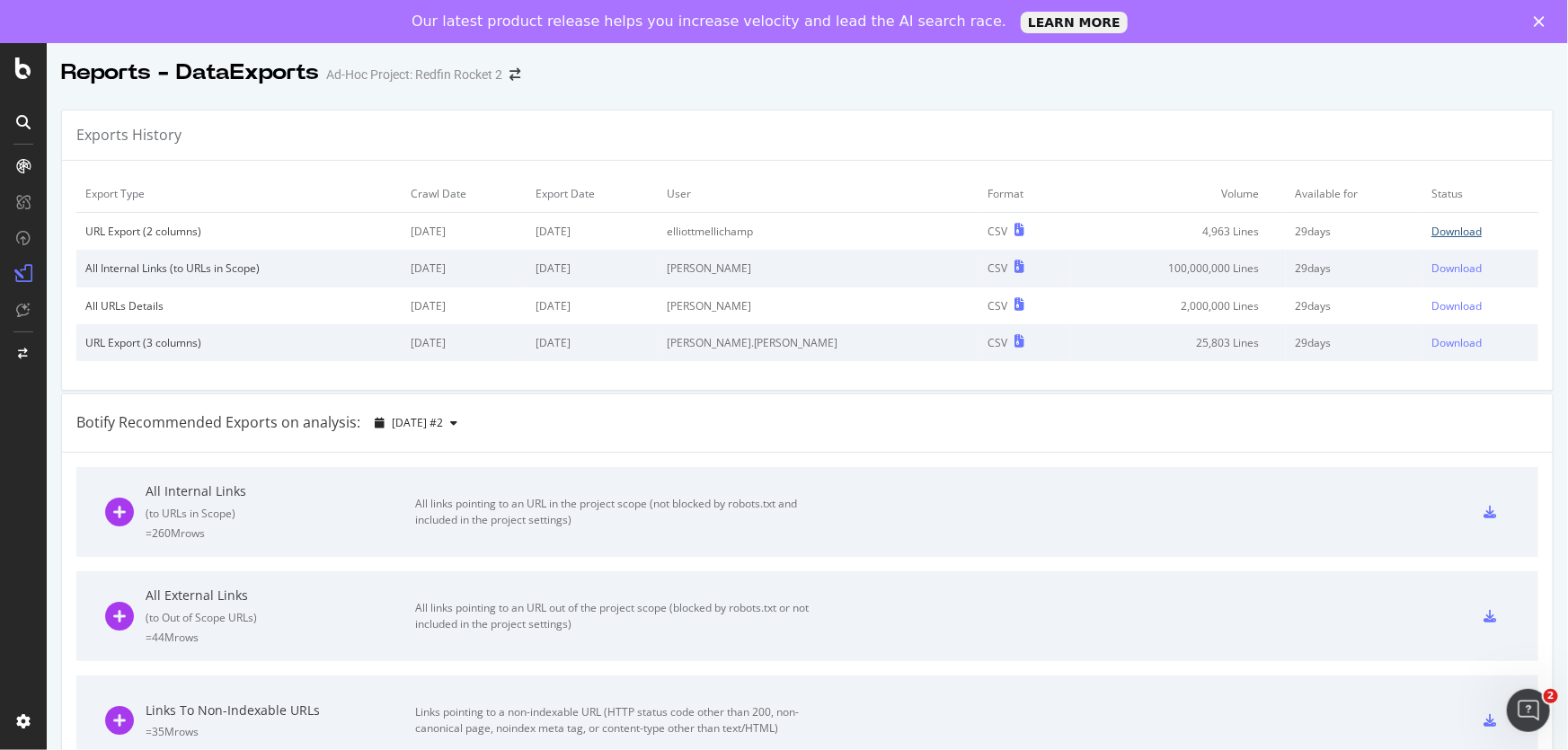
click at [1431, 230] on div "Download" at bounding box center [1456, 231] width 51 height 15
